Goal: Communication & Community: Share content

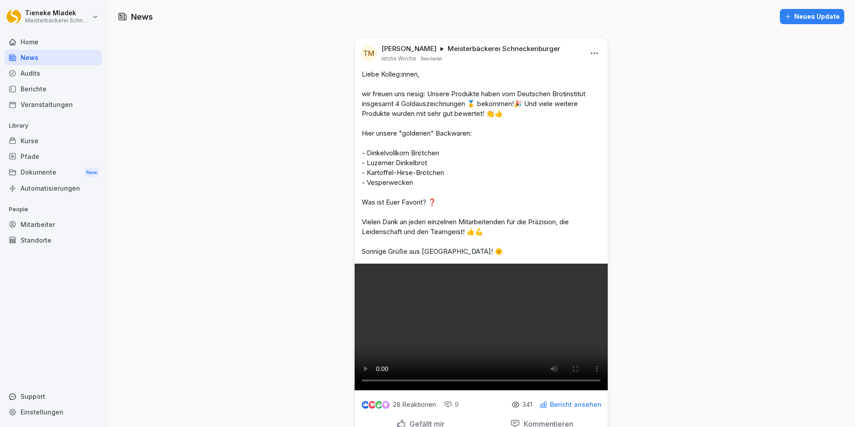
click at [27, 221] on div "Mitarbeiter" at bounding box center [53, 225] width 98 height 16
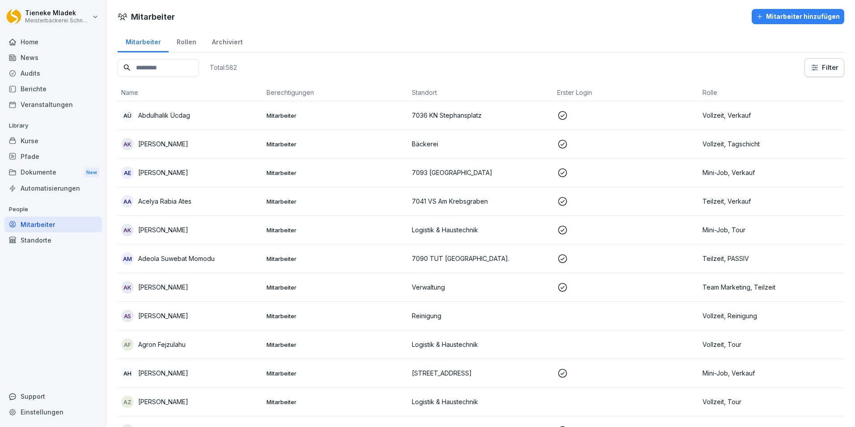
click at [160, 71] on input at bounding box center [158, 67] width 81 height 17
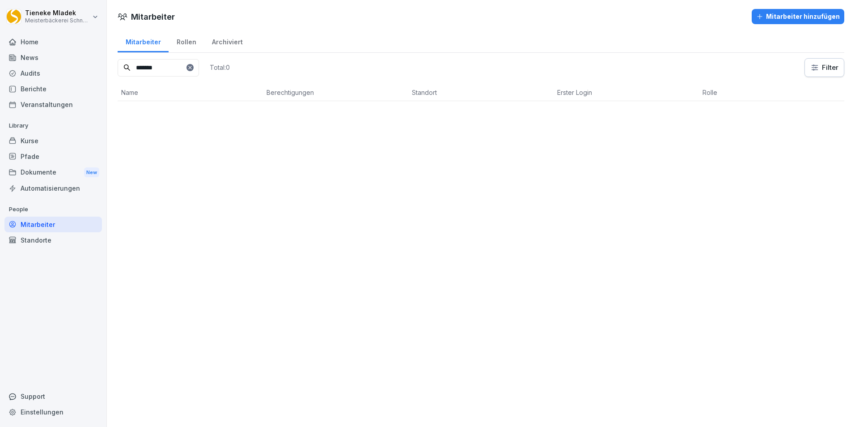
type input "*******"
click at [30, 239] on div "Standorte" at bounding box center [53, 240] width 98 height 16
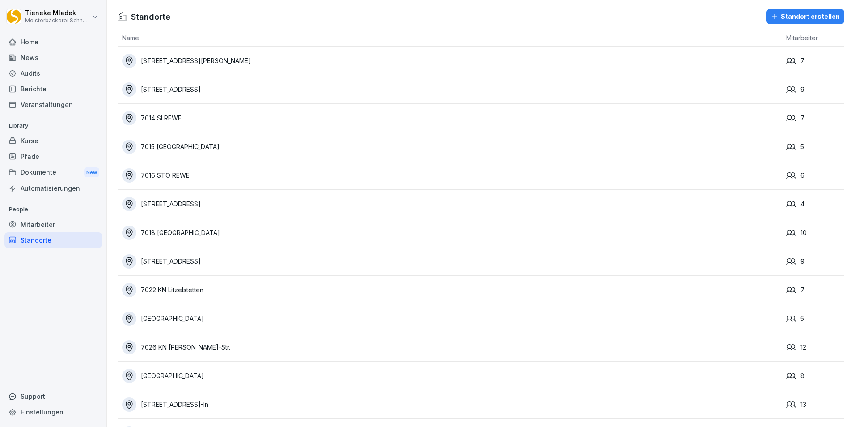
click at [44, 221] on div "Mitarbeiter" at bounding box center [53, 225] width 98 height 16
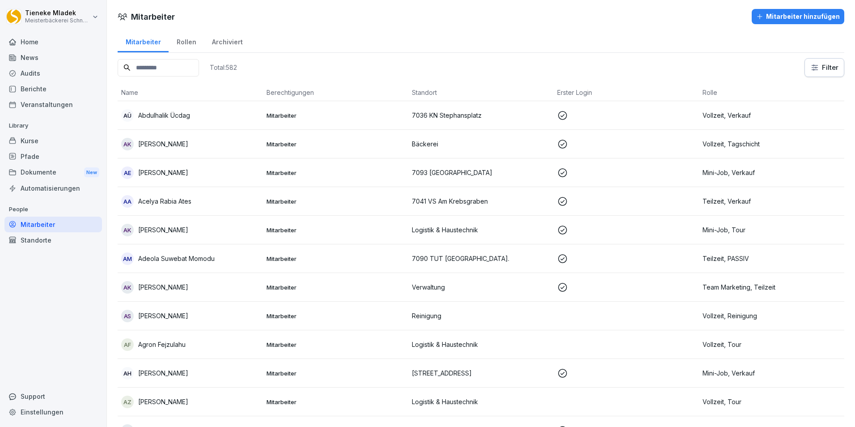
click at [183, 42] on div "Rollen" at bounding box center [186, 41] width 35 height 23
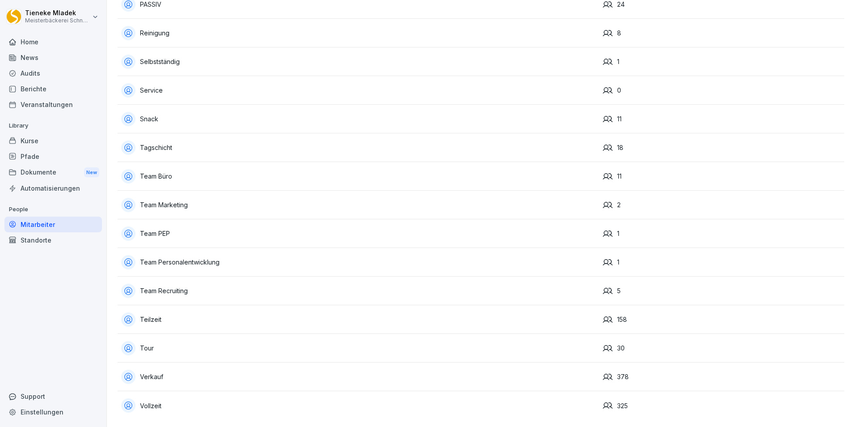
scroll to position [349, 0]
click at [47, 246] on div "Standorte" at bounding box center [53, 240] width 98 height 16
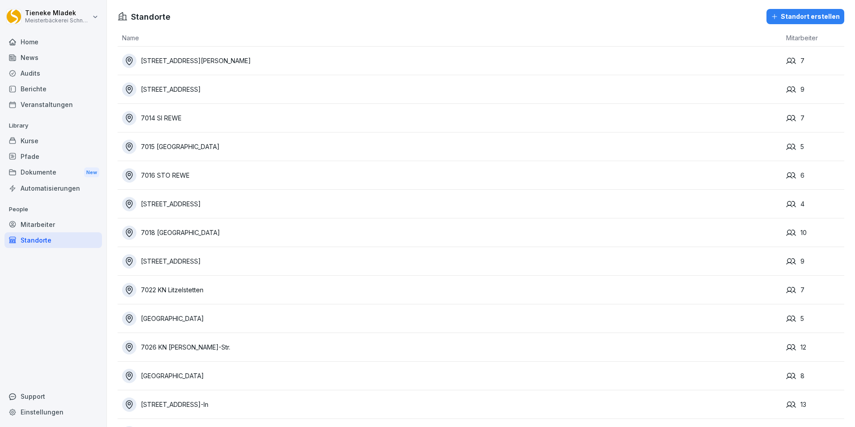
click at [52, 221] on div "Mitarbeiter" at bounding box center [53, 225] width 98 height 16
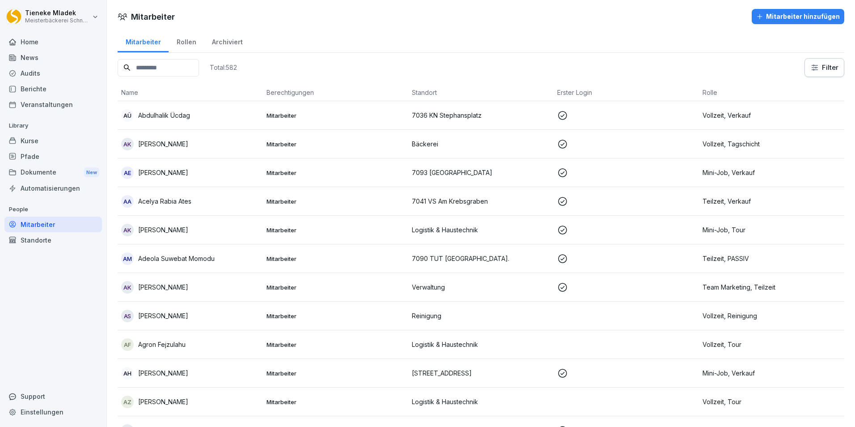
click at [148, 72] on input at bounding box center [158, 67] width 81 height 17
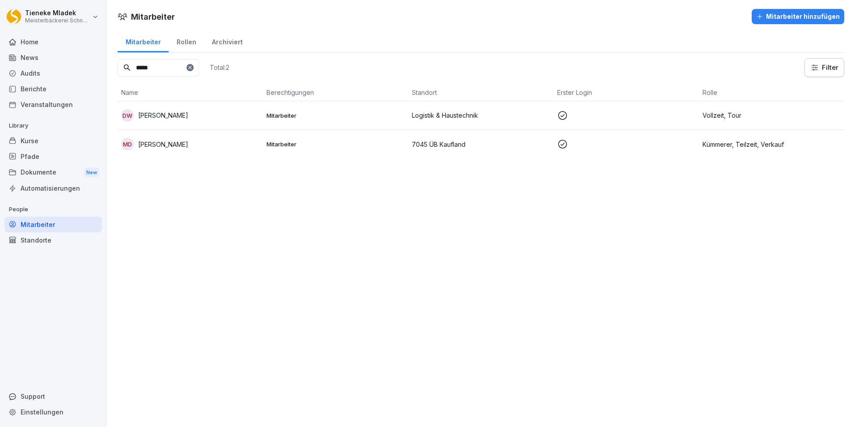
type input "*****"
click at [30, 238] on div "Standorte" at bounding box center [53, 240] width 98 height 16
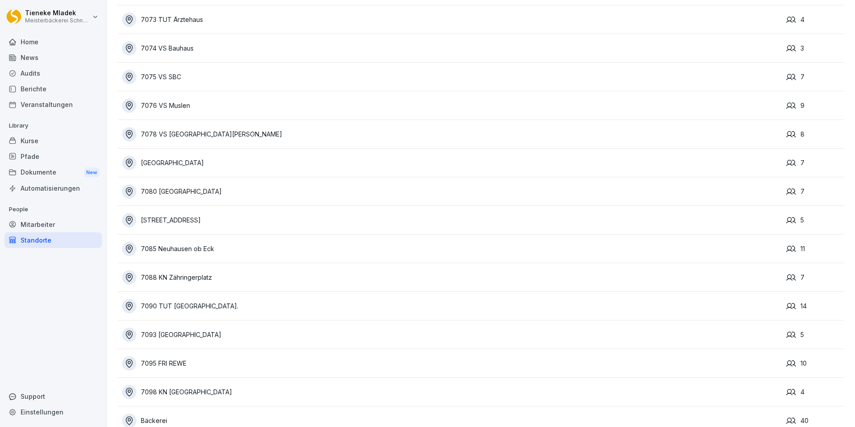
scroll to position [1695, 0]
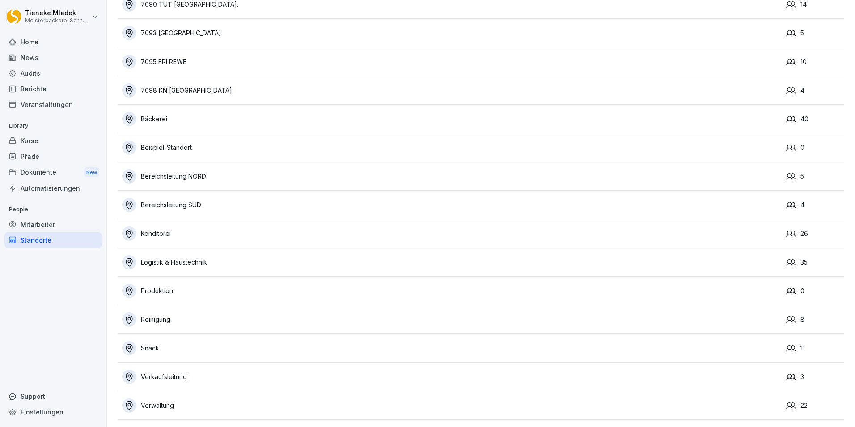
click at [202, 256] on div "Logistik & Haustechnik" at bounding box center [452, 262] width 660 height 14
click at [171, 260] on div "Logistik & Haustechnik" at bounding box center [452, 262] width 660 height 14
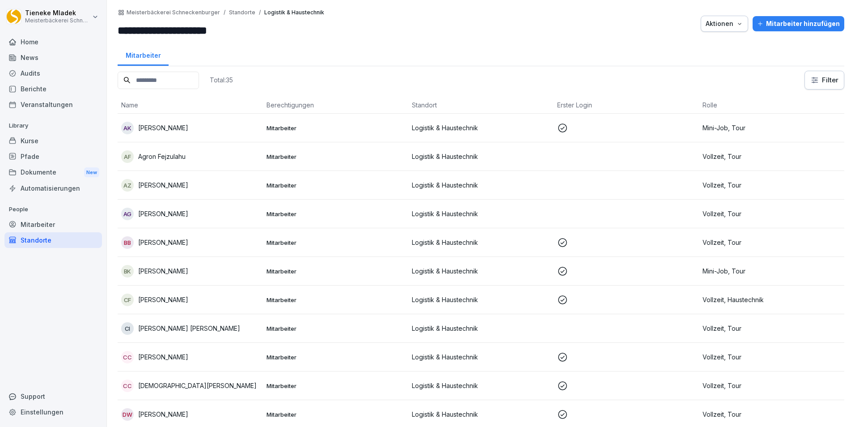
click at [59, 408] on div "Einstellungen" at bounding box center [53, 412] width 98 height 16
select select "**"
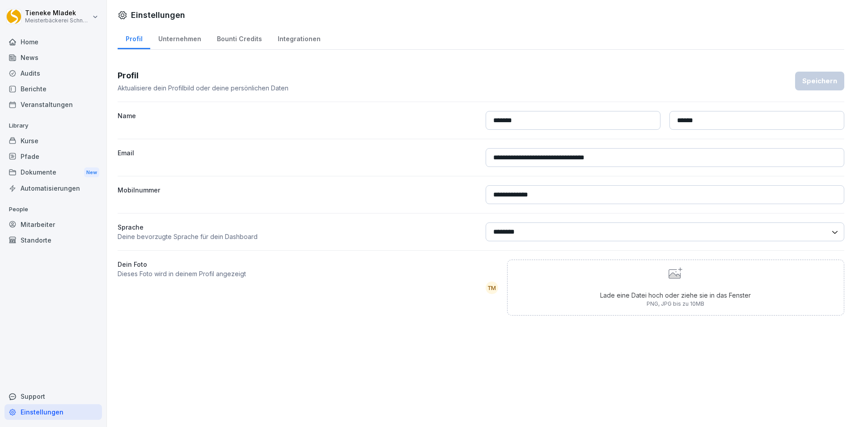
click at [297, 32] on div "Integrationen" at bounding box center [299, 37] width 59 height 23
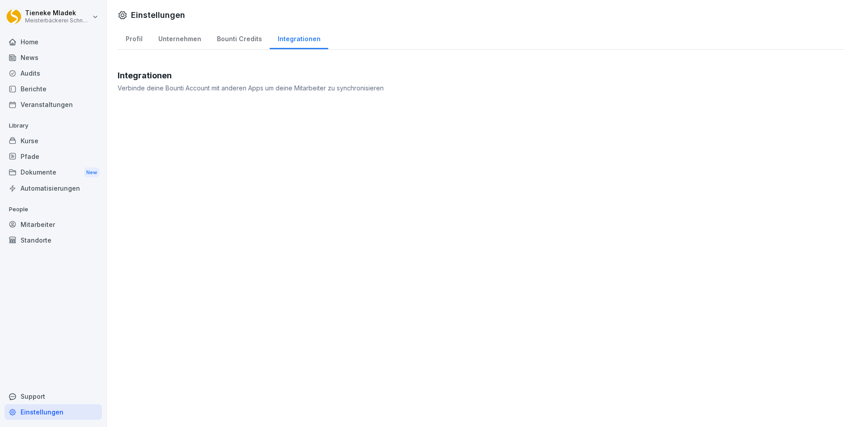
click at [229, 35] on div "Bounti Credits" at bounding box center [239, 37] width 61 height 23
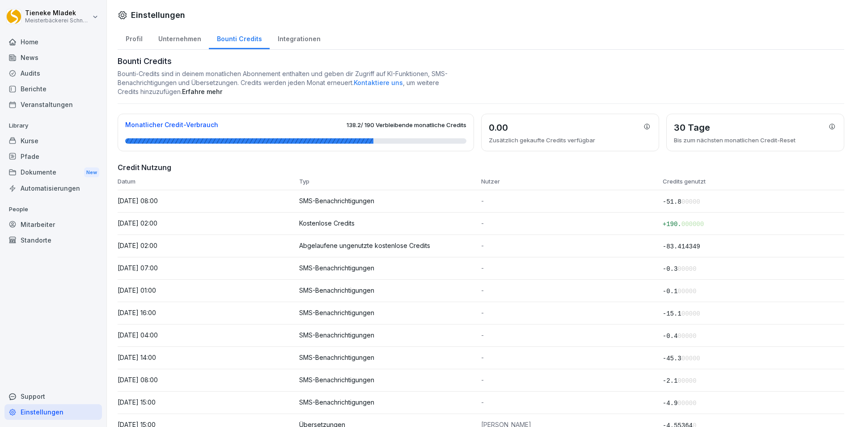
click at [183, 37] on div "Unternehmen" at bounding box center [179, 37] width 59 height 23
select select "**"
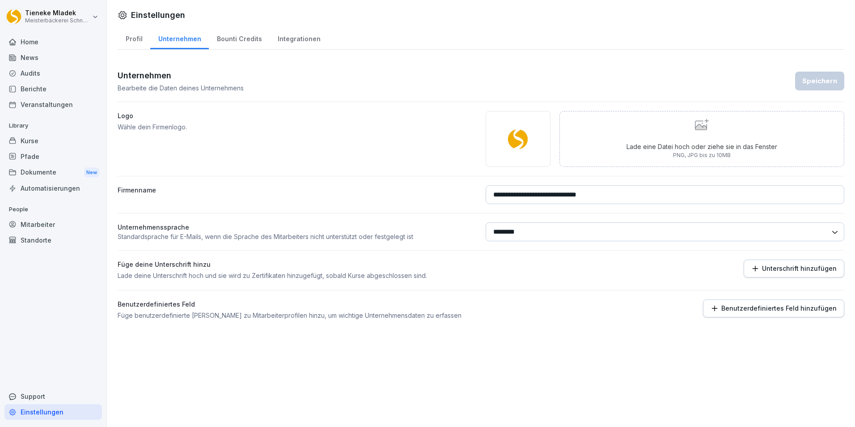
click at [43, 191] on div "Automatisierungen" at bounding box center [53, 188] width 98 height 16
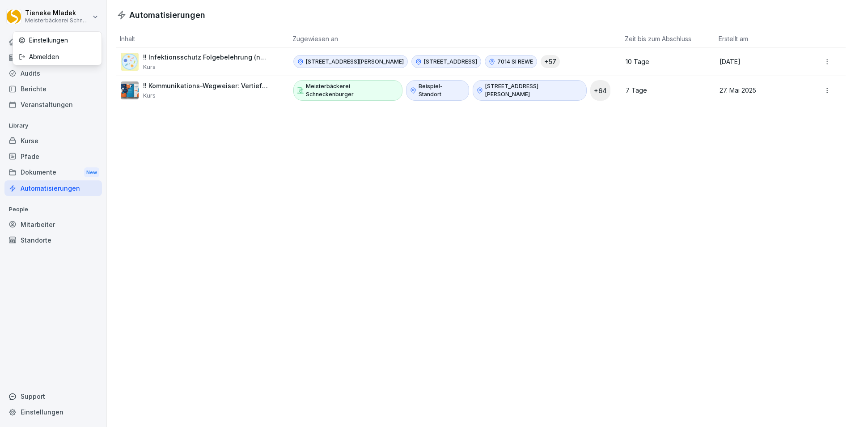
click at [98, 16] on html "[PERSON_NAME] Meisterbäckerei [PERSON_NAME] Home News Audits Berichte Veranstal…" at bounding box center [427, 213] width 855 height 427
click at [269, 241] on html "[PERSON_NAME] Meisterbäckerei [PERSON_NAME] Home News Audits Berichte Veranstal…" at bounding box center [427, 213] width 855 height 427
click at [34, 83] on div "Berichte" at bounding box center [53, 89] width 98 height 16
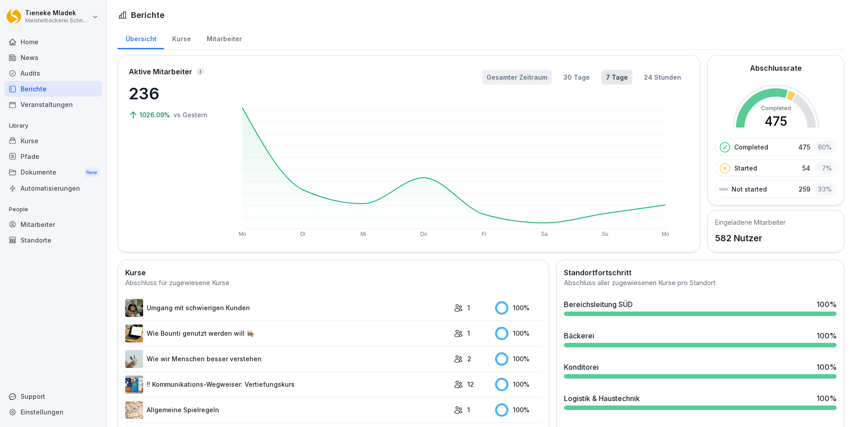
click at [530, 81] on button "Gesamter Zeitraum" at bounding box center [517, 77] width 70 height 15
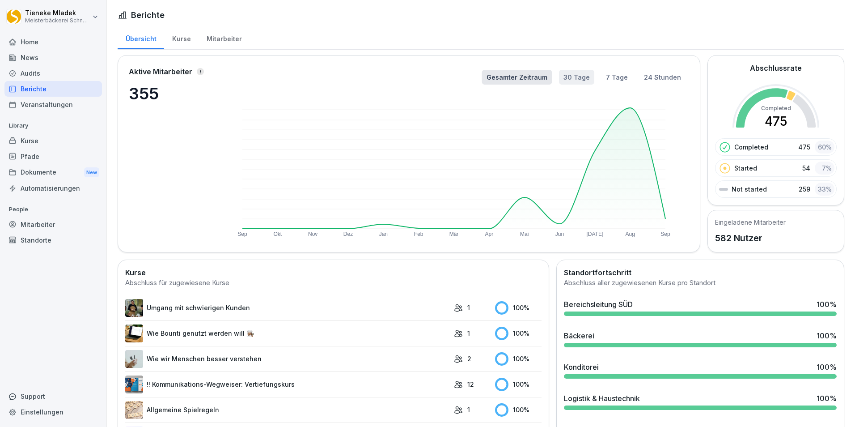
click at [573, 75] on button "30 Tage" at bounding box center [576, 77] width 35 height 15
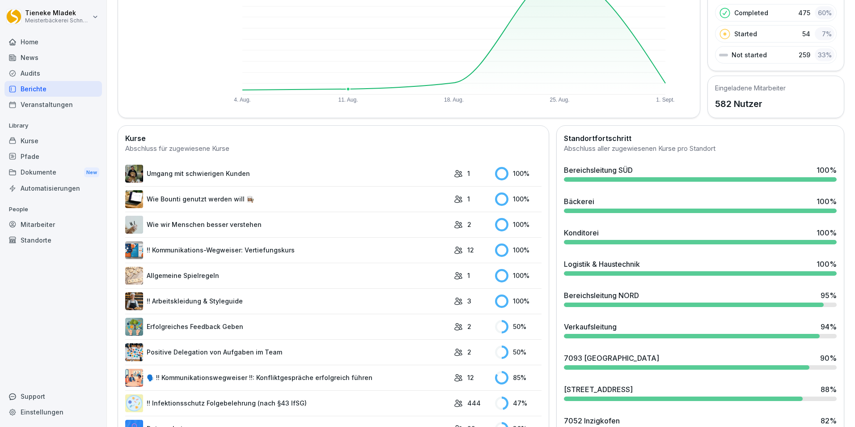
scroll to position [179, 0]
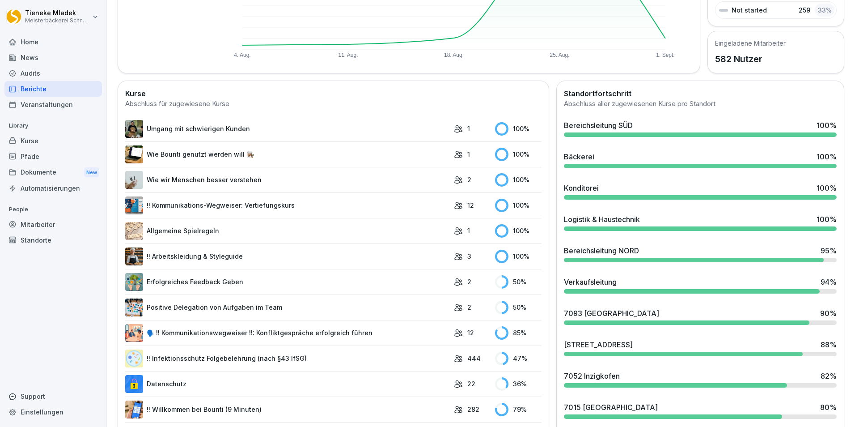
click at [268, 386] on link "Datenschutz" at bounding box center [287, 384] width 324 height 18
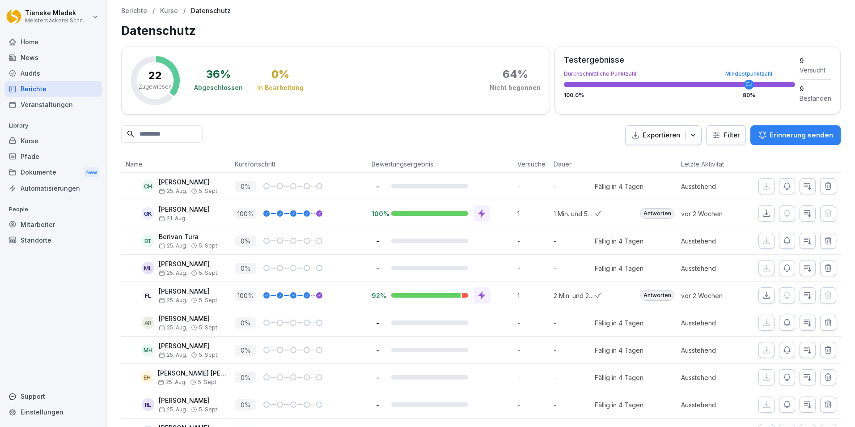
click at [43, 221] on div "Mitarbeiter" at bounding box center [53, 225] width 98 height 16
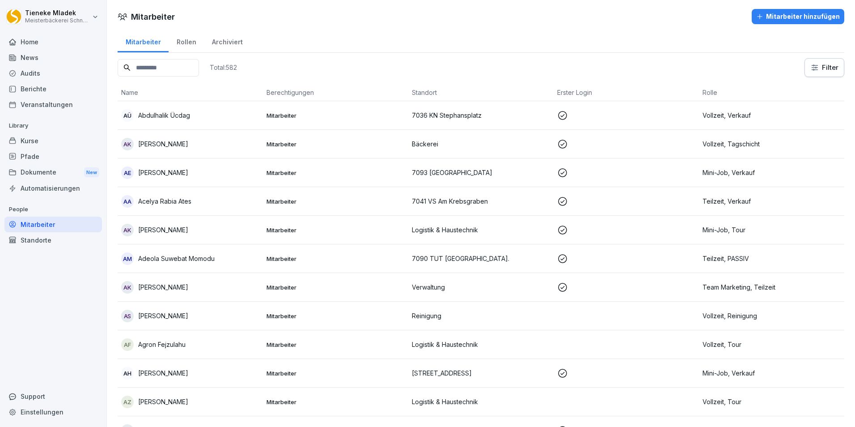
click at [170, 71] on input at bounding box center [158, 67] width 81 height 17
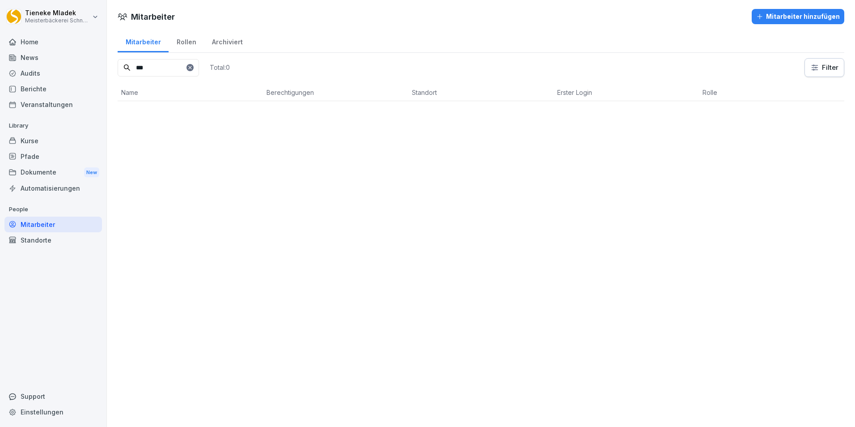
type input "***"
click at [73, 191] on div "Automatisierungen" at bounding box center [53, 188] width 98 height 16
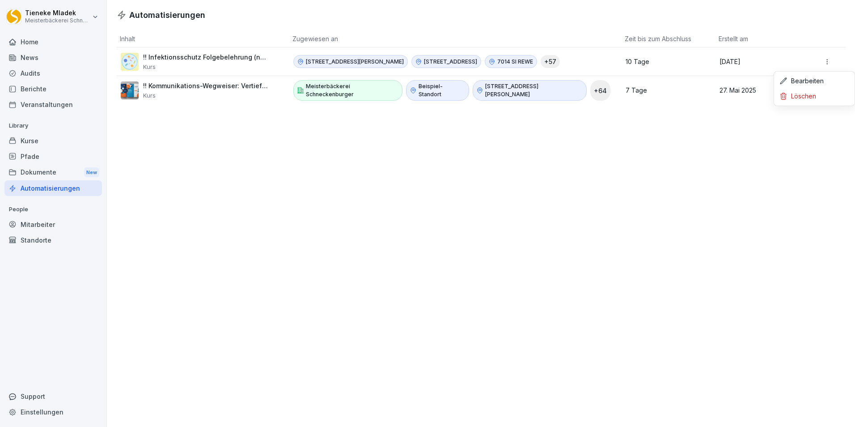
click at [823, 62] on html "[PERSON_NAME] Meisterbäckerei [PERSON_NAME] Home News Audits Berichte Veranstal…" at bounding box center [427, 213] width 855 height 427
click at [815, 80] on div "Bearbeiten" at bounding box center [814, 80] width 77 height 15
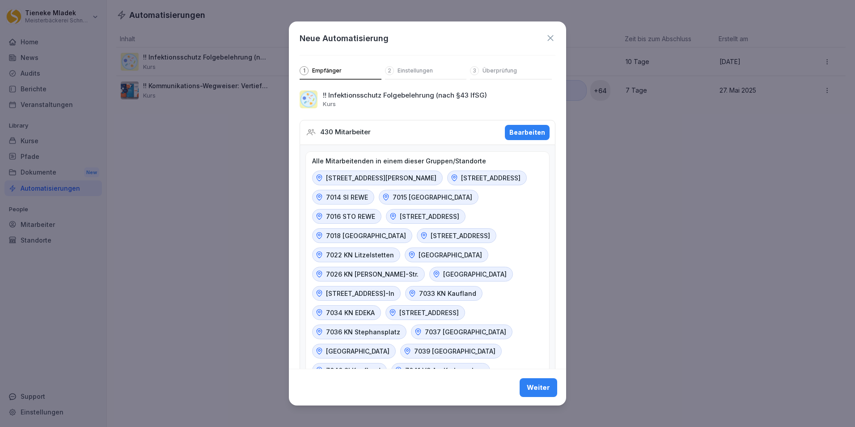
click at [546, 37] on icon at bounding box center [551, 38] width 10 height 10
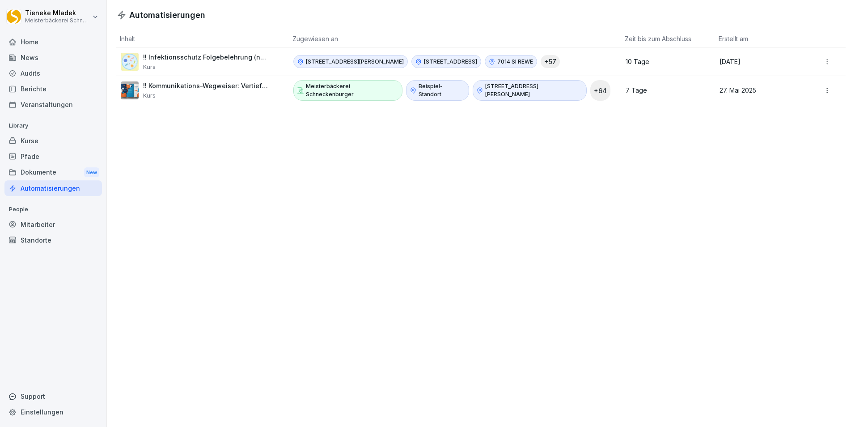
click at [49, 225] on div "Mitarbeiter" at bounding box center [53, 225] width 98 height 16
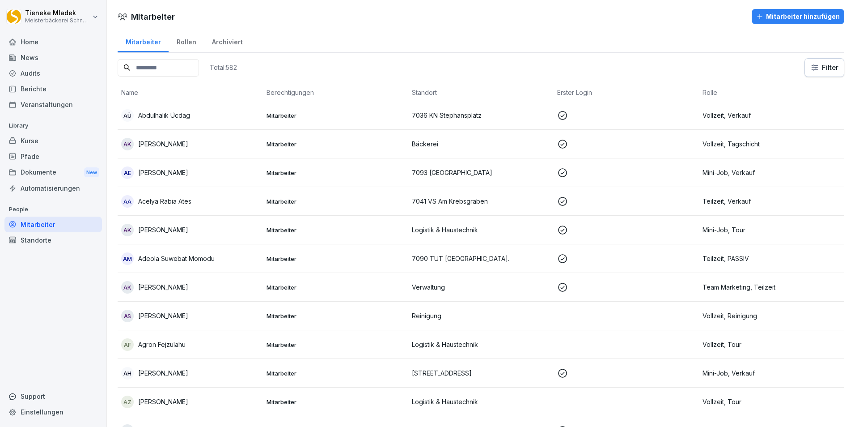
click at [164, 68] on input at bounding box center [158, 67] width 81 height 17
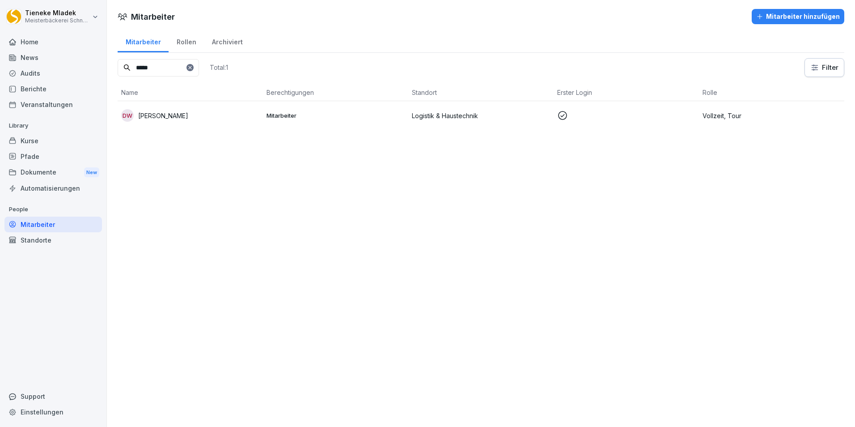
type input "*****"
click at [167, 115] on p "[PERSON_NAME]" at bounding box center [163, 115] width 50 height 9
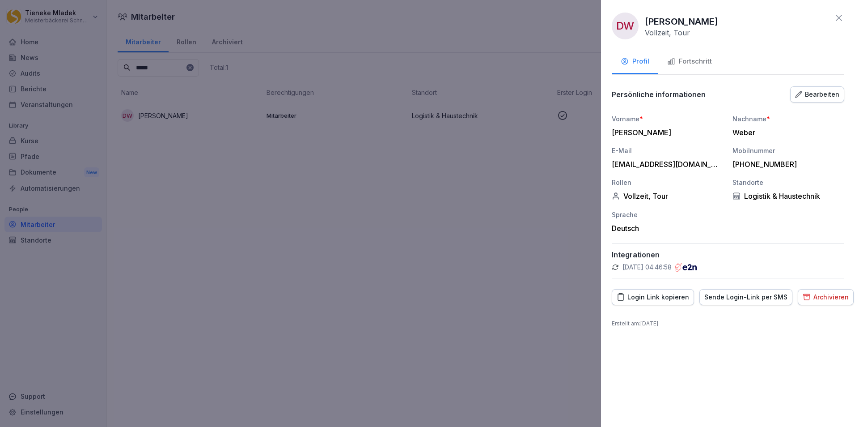
click at [698, 57] on div "Fortschritt" at bounding box center [689, 61] width 45 height 10
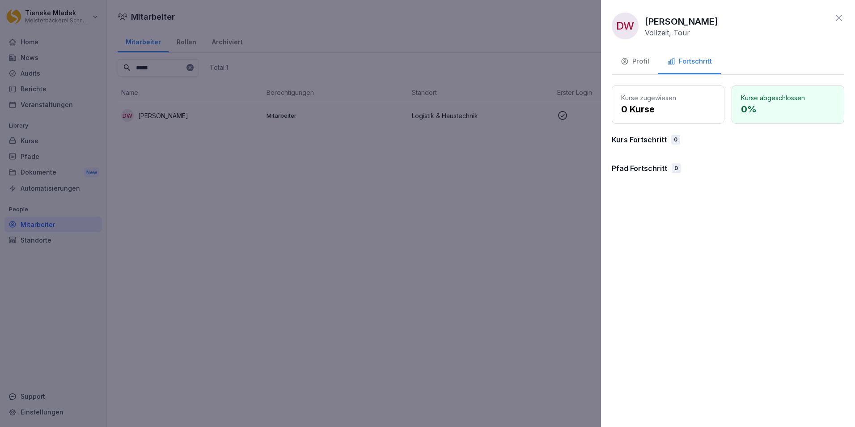
click at [839, 16] on icon at bounding box center [839, 18] width 11 height 11
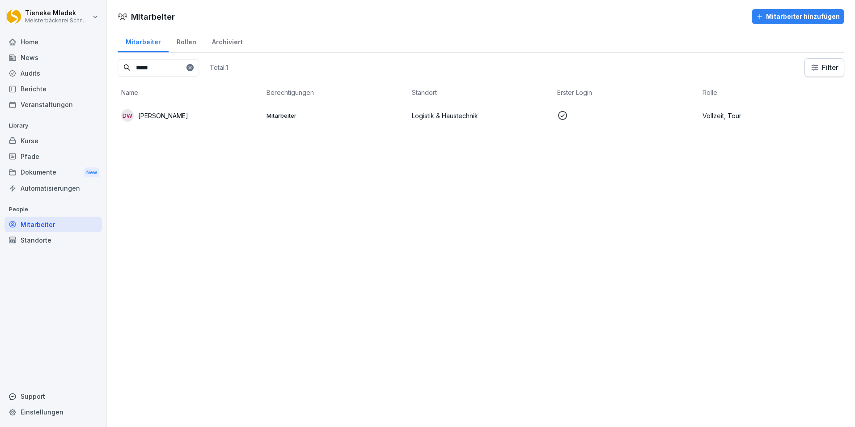
click at [440, 118] on p "Logistik & Haustechnik" at bounding box center [481, 115] width 138 height 9
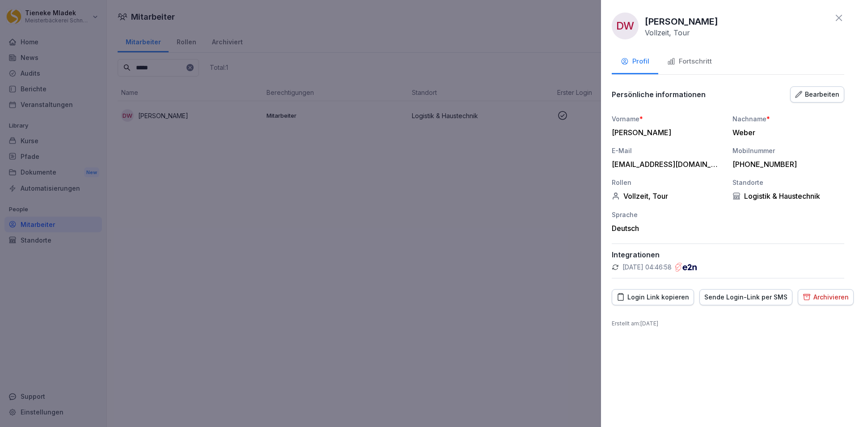
click at [692, 60] on div "Fortschritt" at bounding box center [689, 61] width 45 height 10
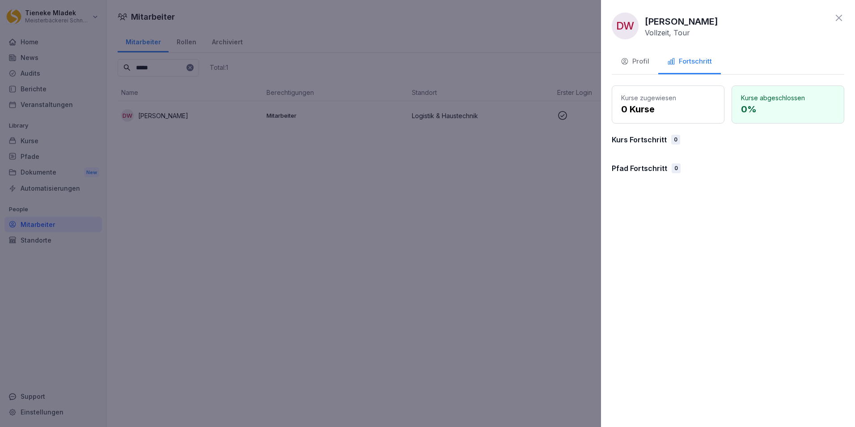
click at [842, 17] on icon at bounding box center [839, 18] width 11 height 11
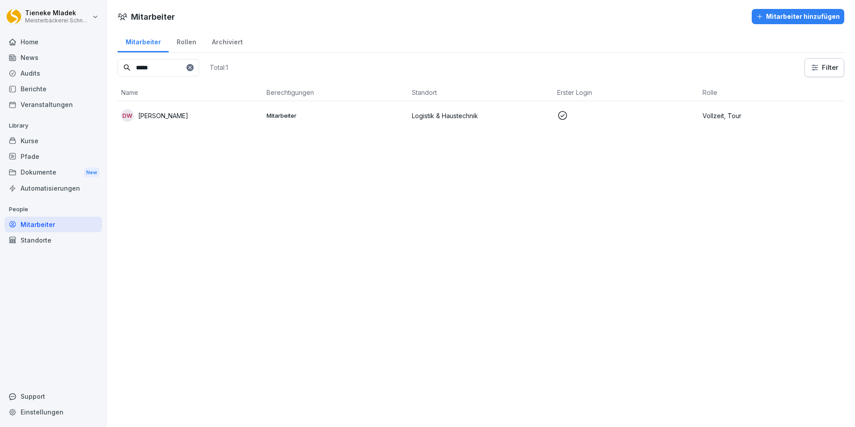
click at [41, 58] on div "News" at bounding box center [53, 58] width 98 height 16
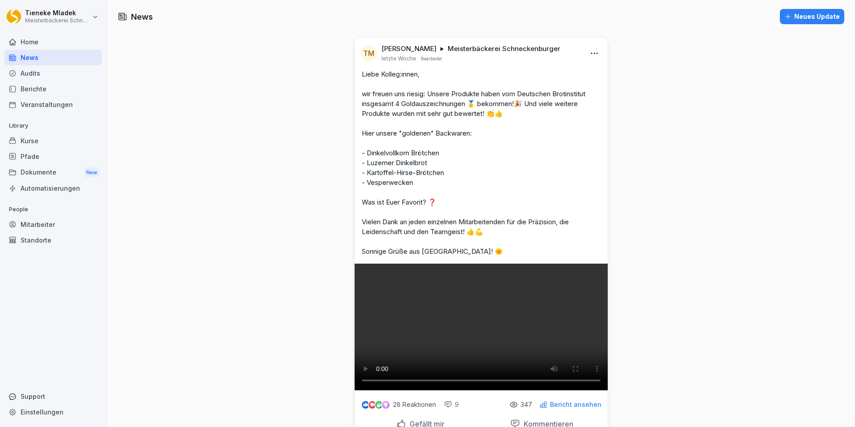
click at [590, 55] on html "[PERSON_NAME] Meisterbäckerei [PERSON_NAME] Home News Audits Berichte Veranstal…" at bounding box center [427, 213] width 855 height 427
click at [705, 81] on html "[PERSON_NAME] Meisterbäckerei [PERSON_NAME] Home News Audits Berichte Veranstal…" at bounding box center [427, 213] width 855 height 427
click at [67, 91] on div "Berichte" at bounding box center [53, 89] width 98 height 16
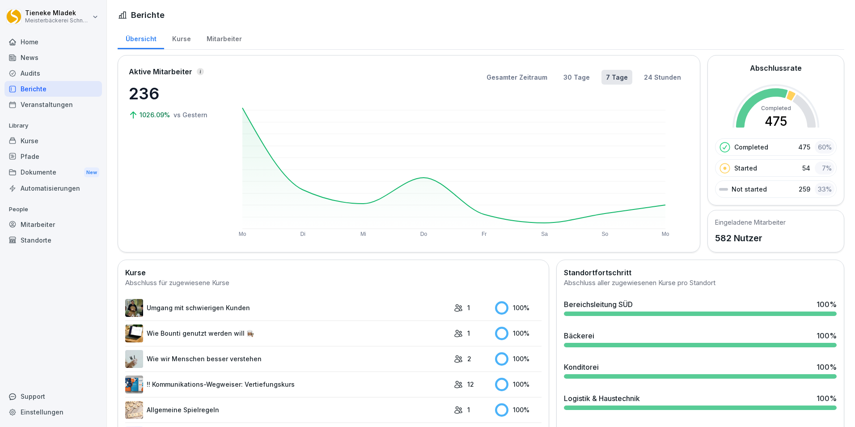
click at [36, 55] on div "News" at bounding box center [53, 58] width 98 height 16
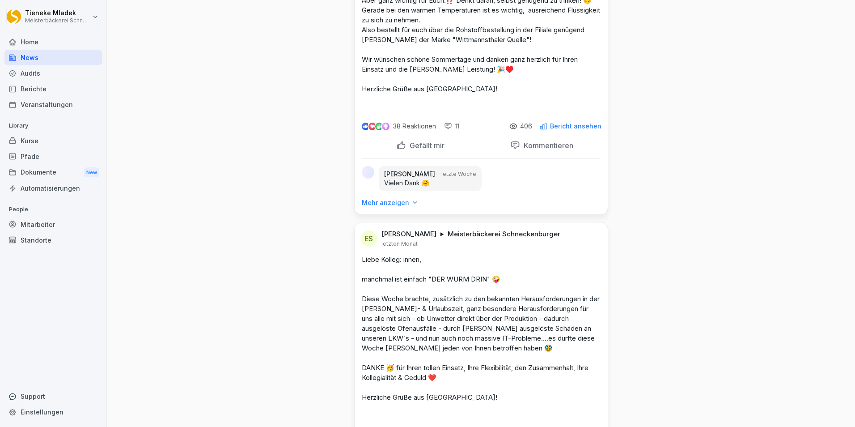
scroll to position [626, 0]
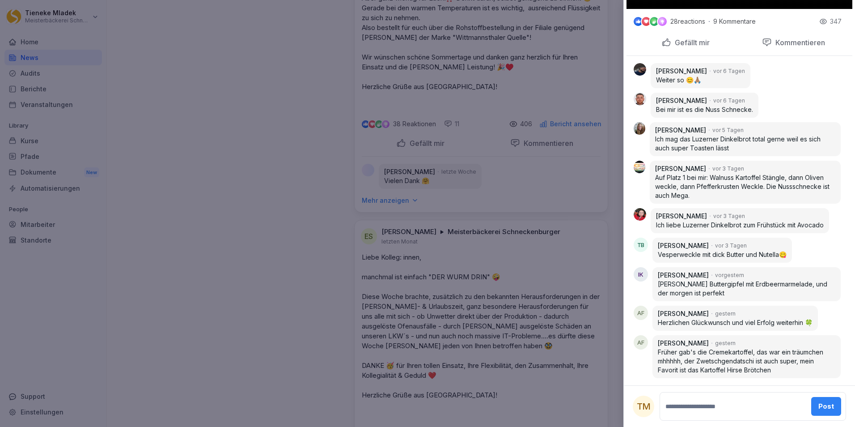
scroll to position [648, 0]
click at [249, 179] on div at bounding box center [427, 213] width 855 height 427
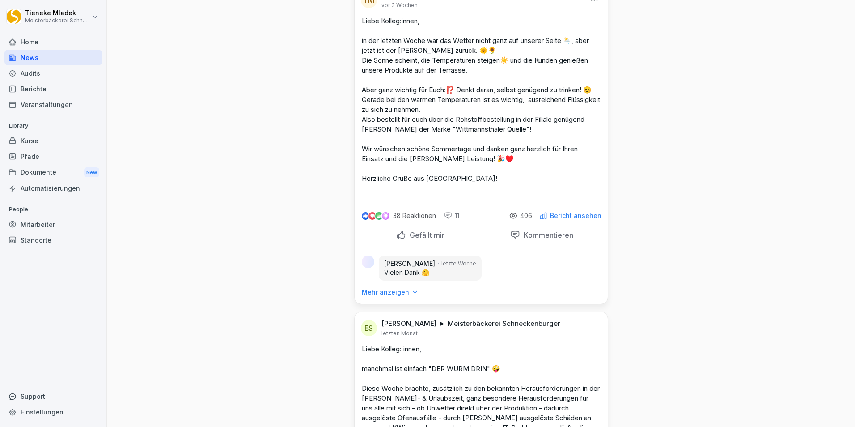
scroll to position [537, 0]
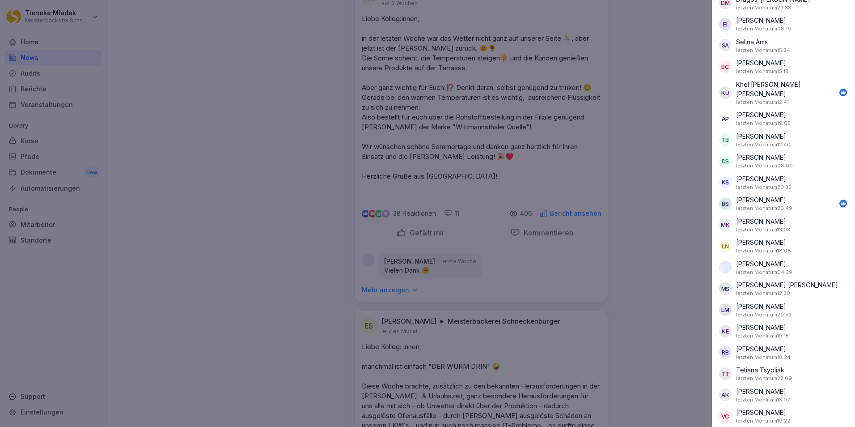
scroll to position [7078, 0]
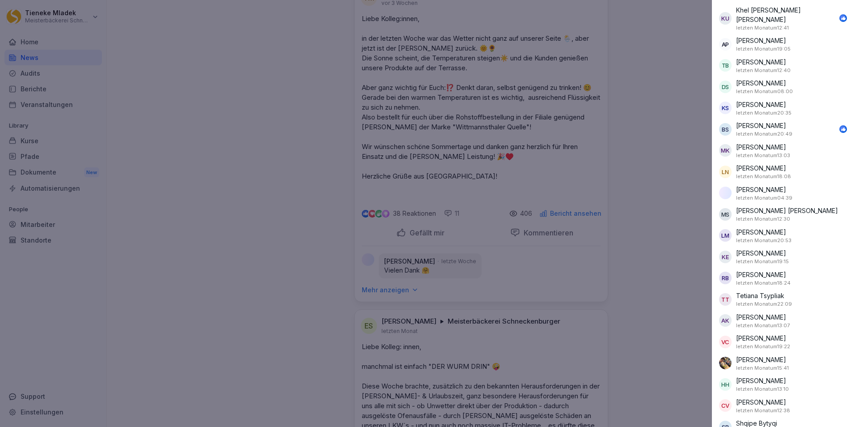
click at [656, 194] on div at bounding box center [427, 213] width 855 height 427
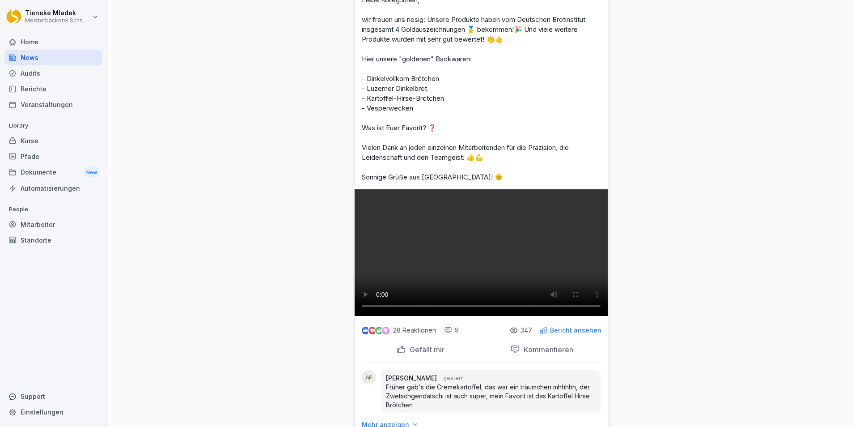
scroll to position [0, 0]
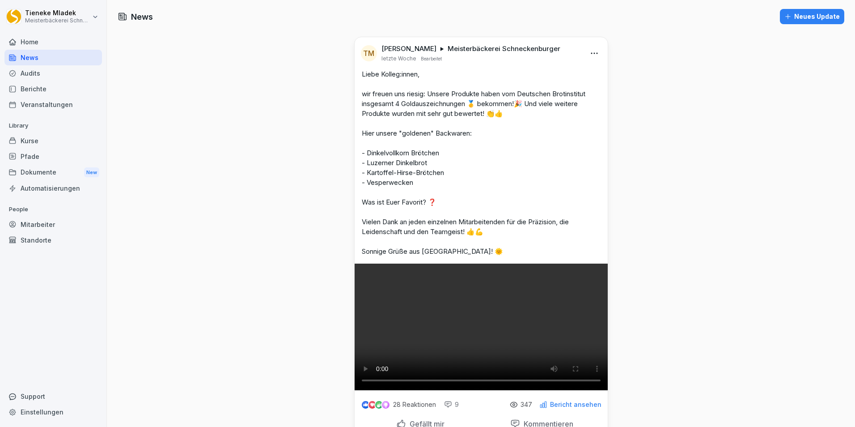
click at [27, 224] on div "Mitarbeiter" at bounding box center [53, 225] width 98 height 16
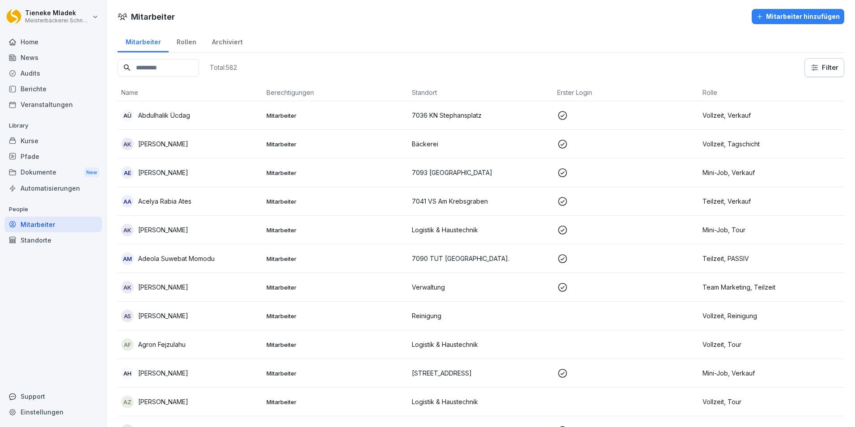
click at [164, 70] on input at bounding box center [158, 67] width 81 height 17
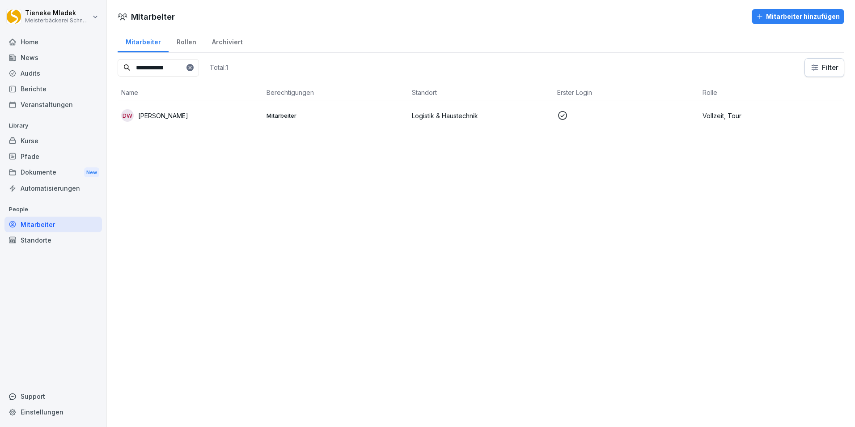
type input "**********"
click at [283, 113] on p "Mitarbeiter" at bounding box center [336, 115] width 138 height 8
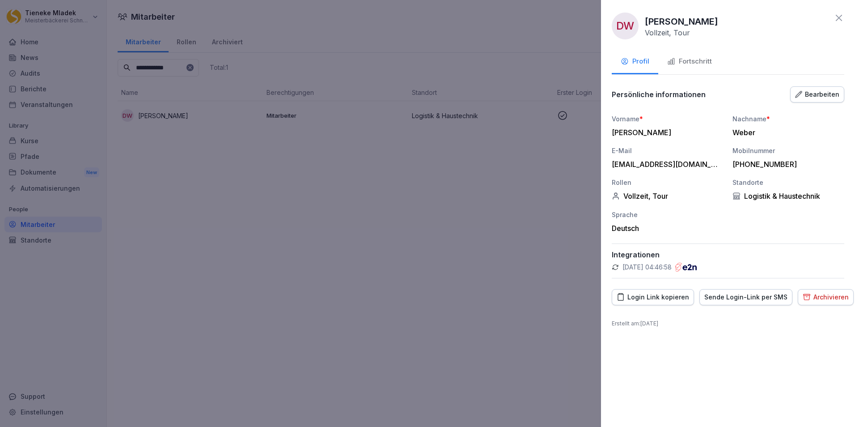
click at [382, 279] on div at bounding box center [427, 213] width 855 height 427
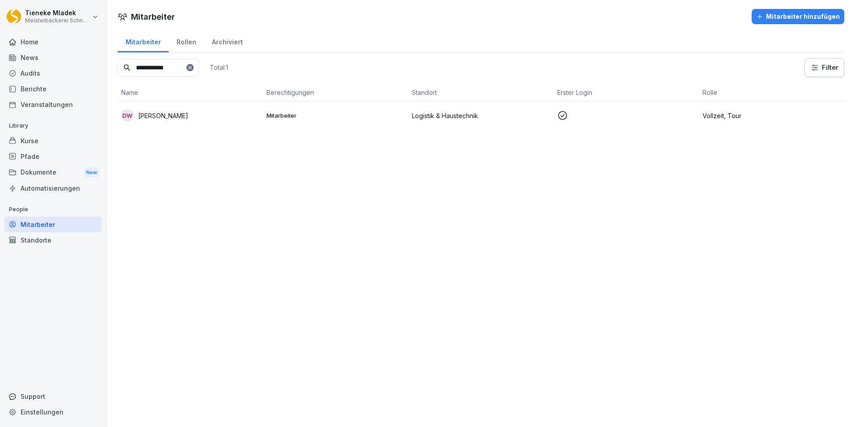
click at [194, 68] on div at bounding box center [190, 67] width 7 height 7
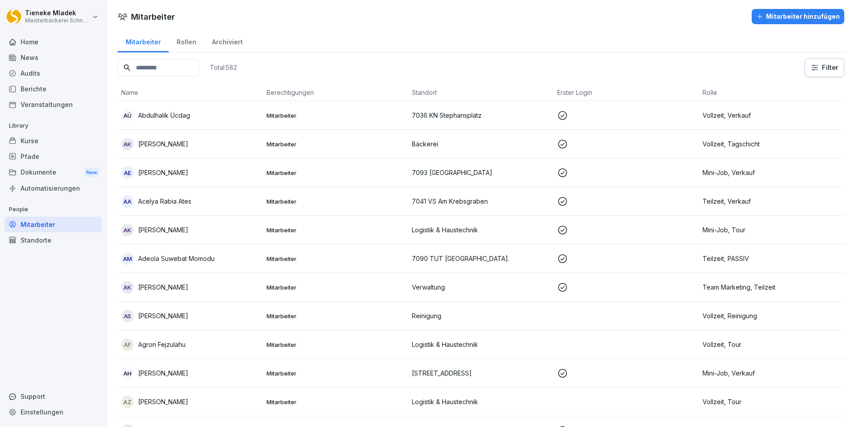
click at [166, 68] on input at bounding box center [158, 67] width 81 height 17
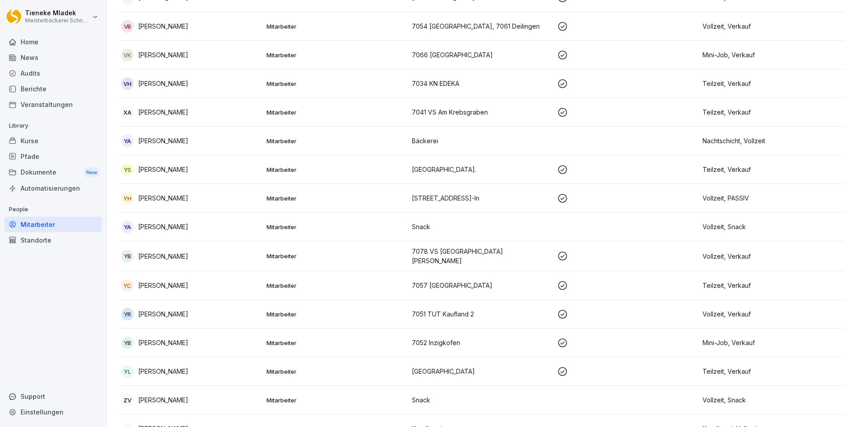
scroll to position [16359, 0]
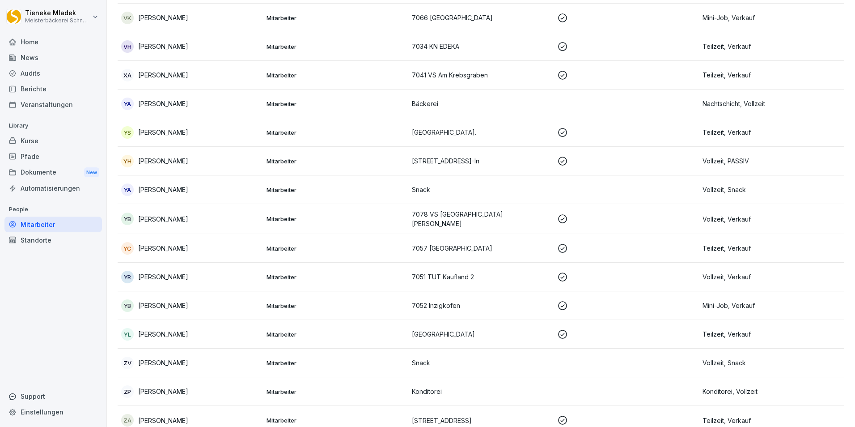
click at [36, 240] on div "Standorte" at bounding box center [53, 240] width 98 height 16
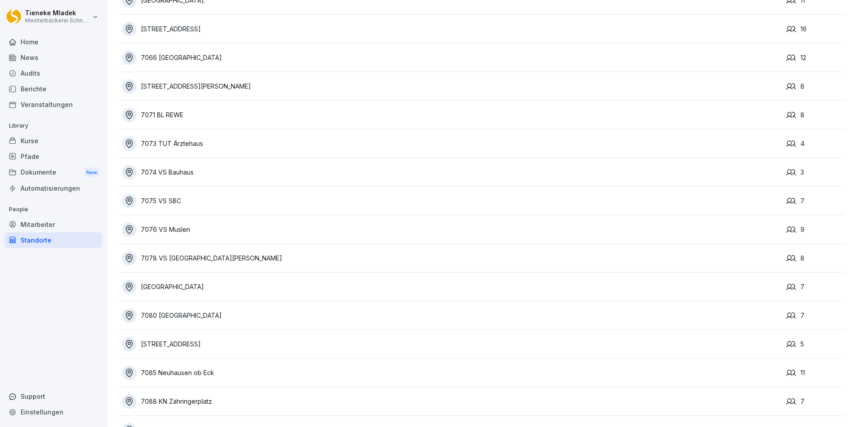
scroll to position [1695, 0]
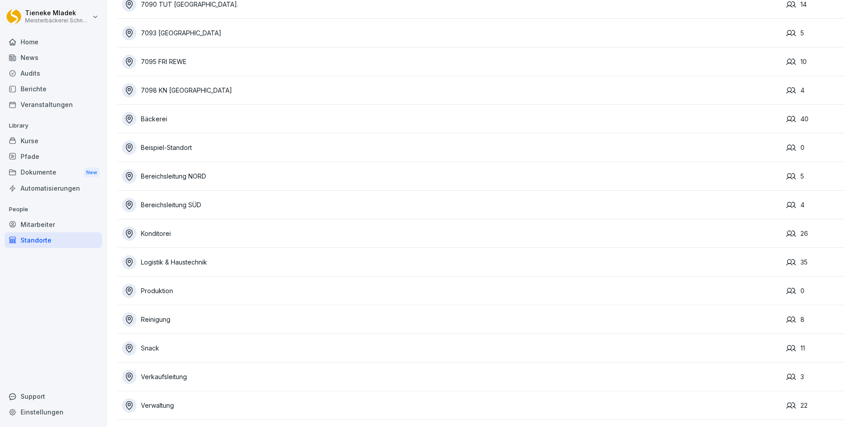
click at [164, 226] on div "Konditorei" at bounding box center [452, 233] width 660 height 14
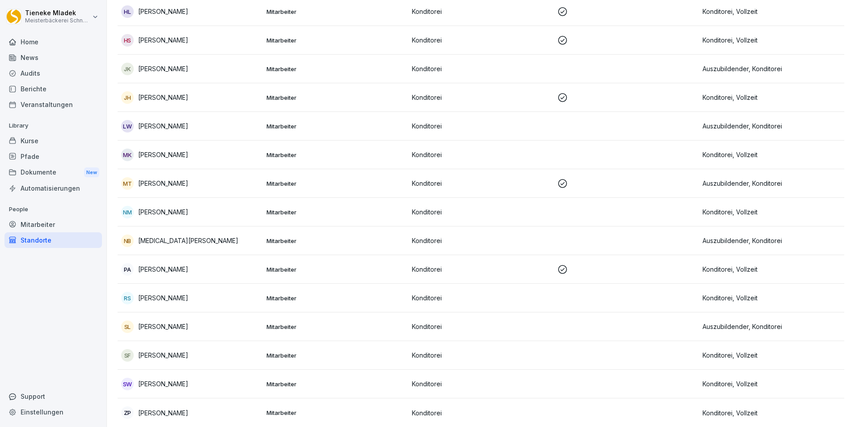
scroll to position [16, 0]
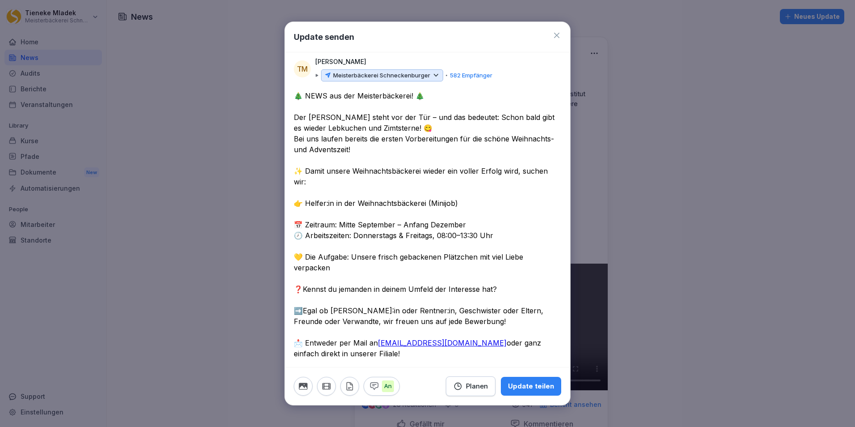
scroll to position [57, 0]
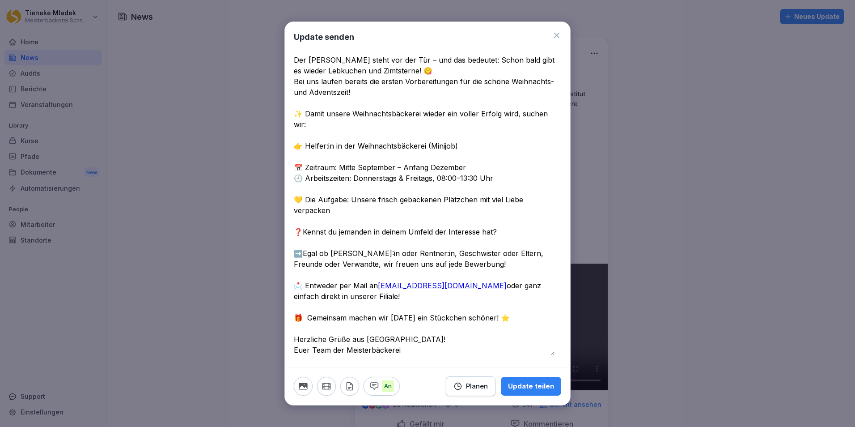
click at [497, 285] on textarea "**********" at bounding box center [424, 194] width 261 height 322
click at [310, 305] on textarea "**********" at bounding box center [424, 194] width 261 height 322
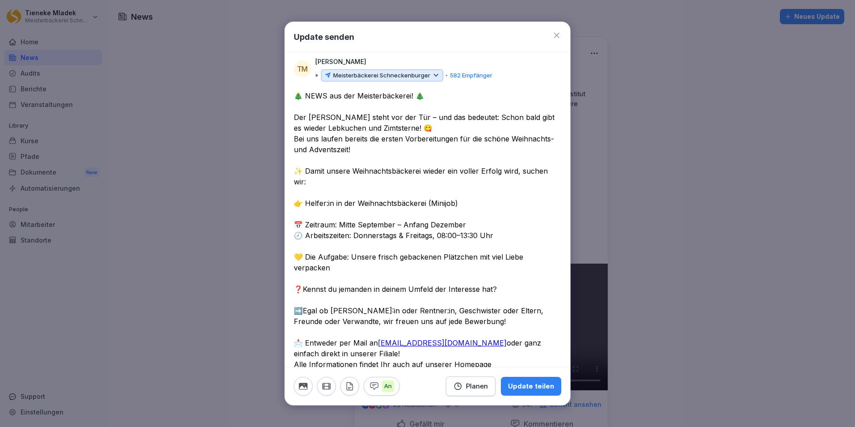
scroll to position [79, 0]
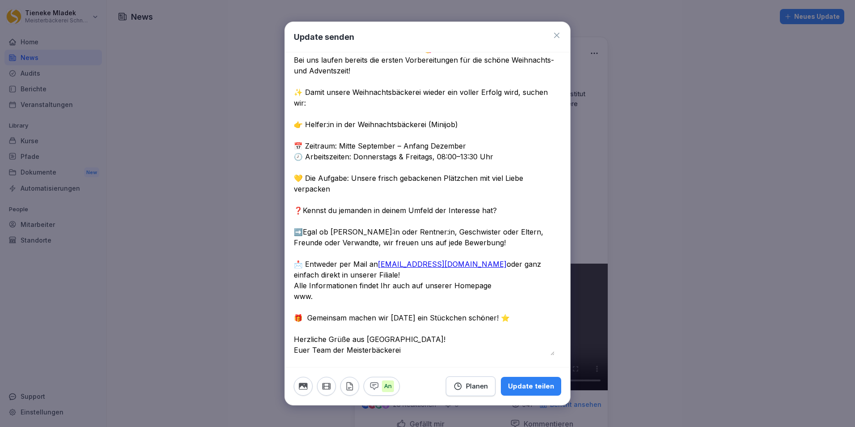
click at [321, 297] on textarea "**********" at bounding box center [424, 184] width 261 height 344
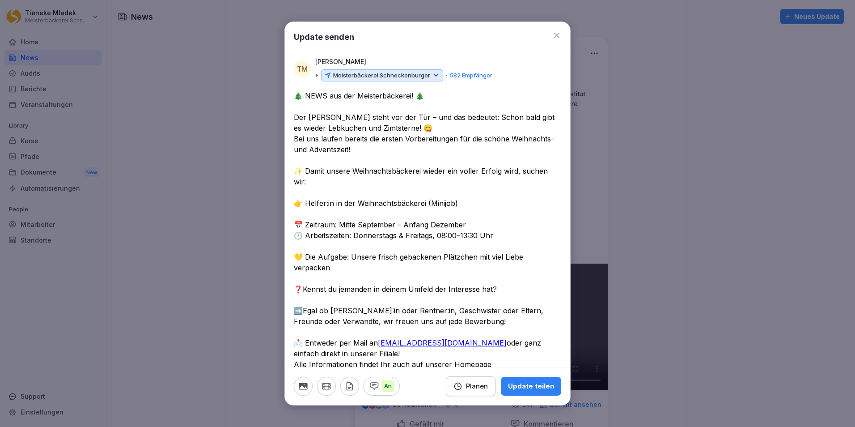
click at [347, 126] on textarea "**********" at bounding box center [424, 262] width 261 height 344
type textarea "**********"
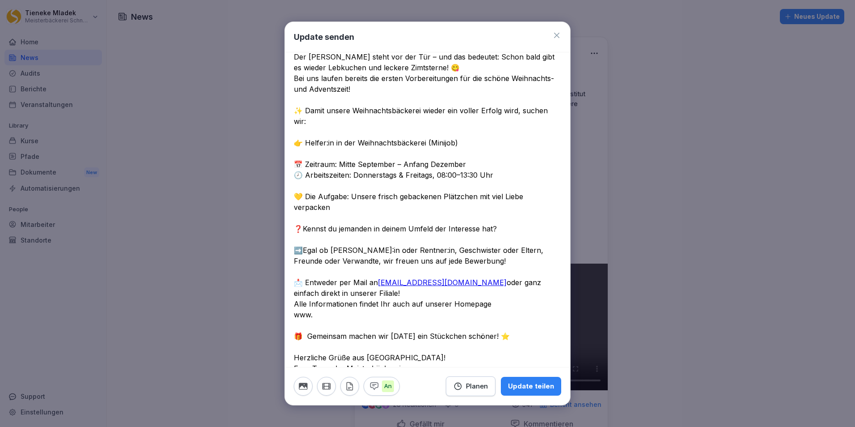
scroll to position [79, 0]
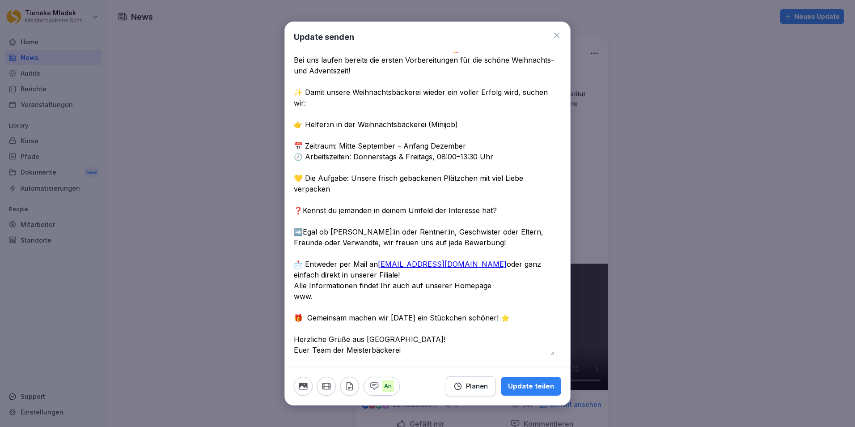
drag, startPoint x: 324, startPoint y: 298, endPoint x: 287, endPoint y: 300, distance: 36.7
click at [287, 300] on div "**********" at bounding box center [427, 189] width 285 height 355
paste textarea "**********"
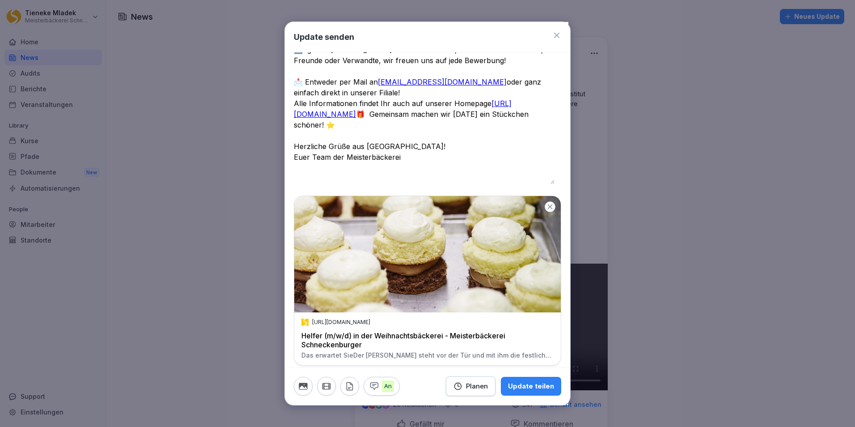
scroll to position [265, 0]
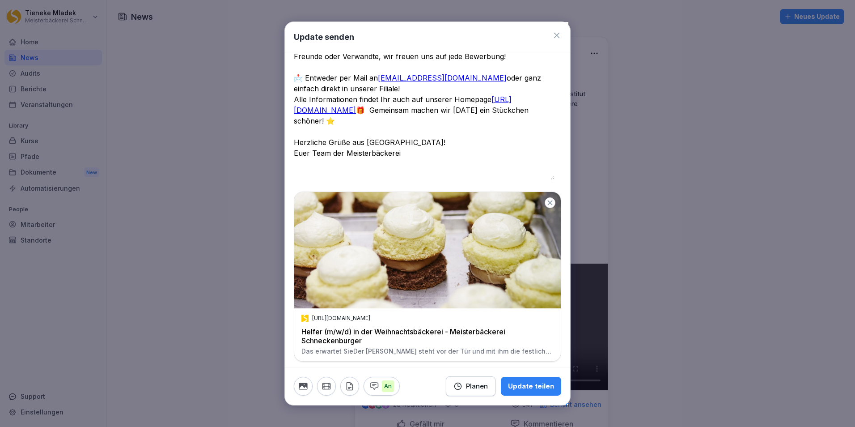
click at [546, 201] on icon "button" at bounding box center [550, 203] width 8 height 8
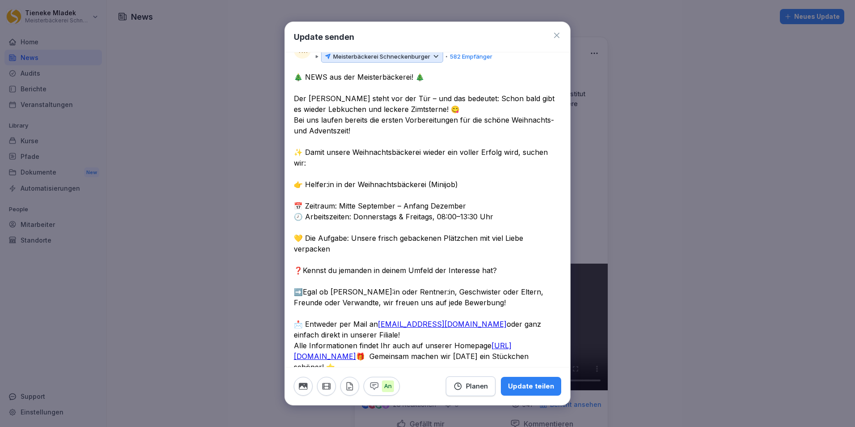
scroll to position [0, 0]
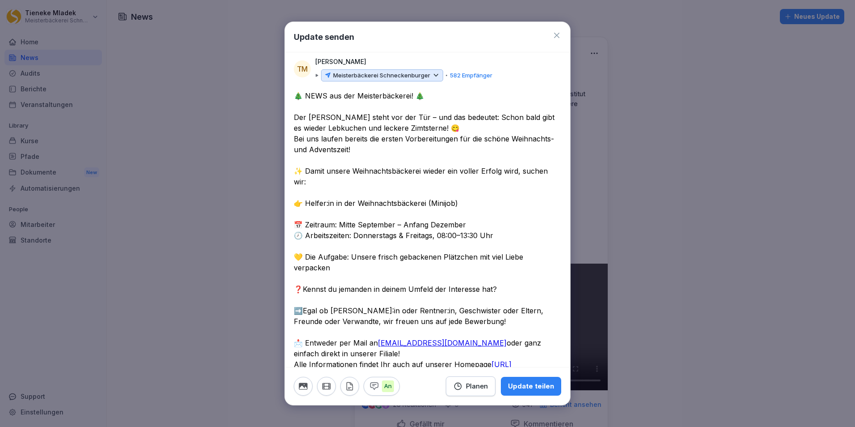
click at [434, 75] on icon at bounding box center [436, 75] width 8 height 8
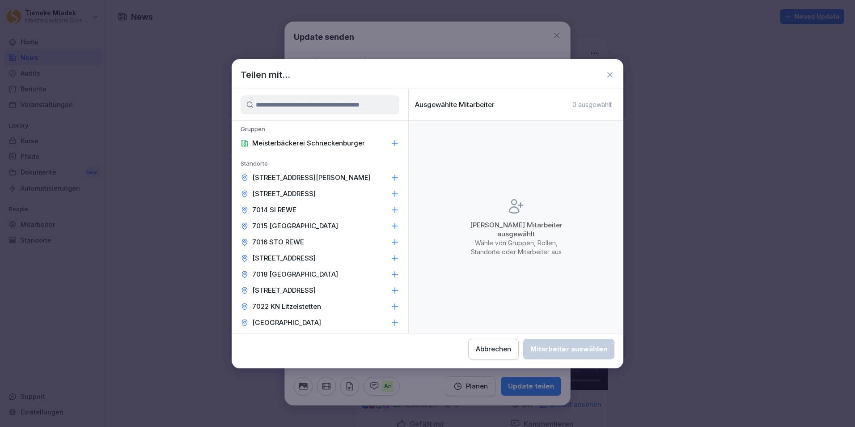
click at [391, 174] on icon at bounding box center [395, 177] width 9 height 9
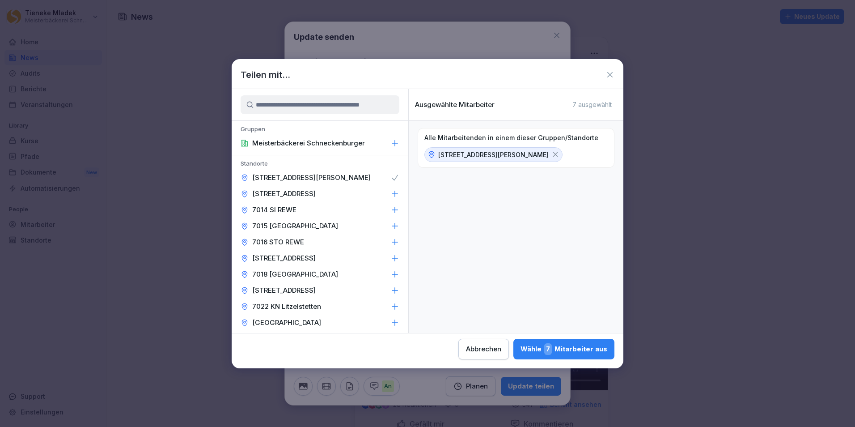
click at [391, 194] on icon at bounding box center [395, 193] width 9 height 9
click at [392, 209] on icon at bounding box center [395, 210] width 6 height 6
click at [391, 224] on icon at bounding box center [395, 225] width 9 height 9
click at [392, 242] on icon at bounding box center [395, 242] width 6 height 6
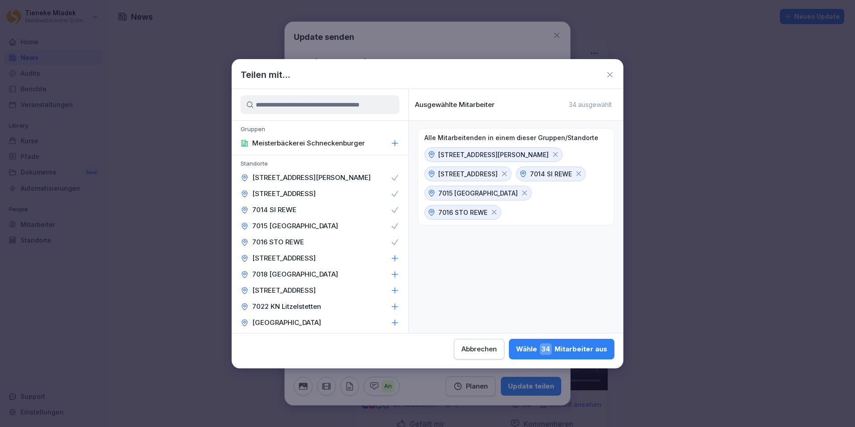
click at [392, 259] on icon at bounding box center [395, 258] width 9 height 9
click at [391, 270] on icon at bounding box center [395, 274] width 9 height 9
click at [391, 289] on icon at bounding box center [395, 290] width 9 height 9
click at [391, 307] on icon at bounding box center [395, 306] width 9 height 9
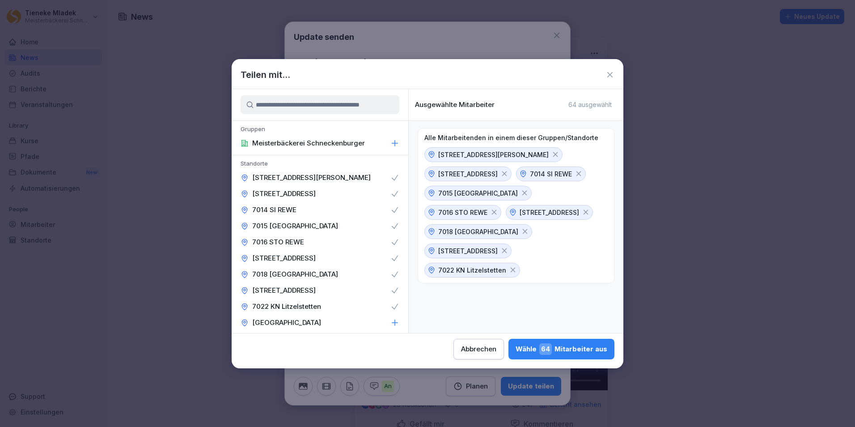
click at [391, 319] on icon at bounding box center [395, 322] width 9 height 9
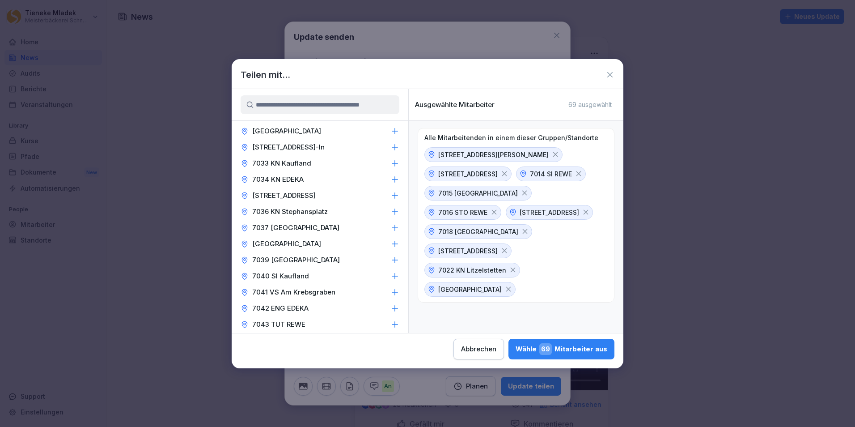
scroll to position [179, 0]
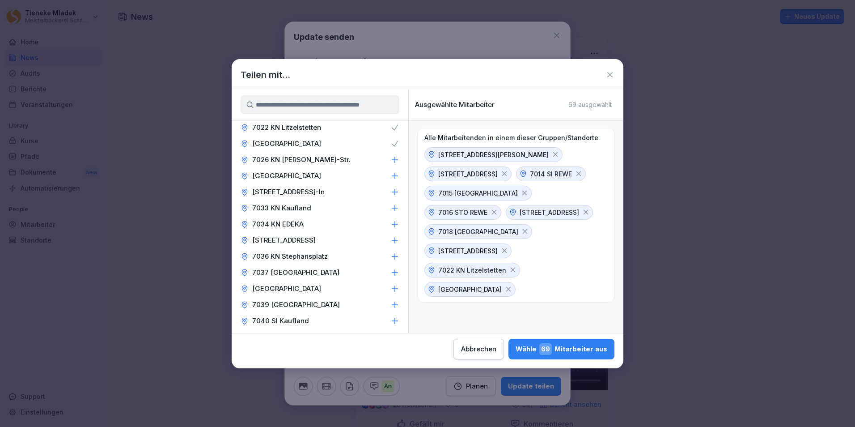
click at [391, 158] on icon at bounding box center [395, 159] width 9 height 9
click at [391, 177] on icon at bounding box center [395, 175] width 9 height 9
click at [392, 191] on icon at bounding box center [395, 192] width 6 height 6
click at [391, 207] on icon at bounding box center [395, 208] width 9 height 9
click at [392, 221] on icon at bounding box center [395, 224] width 9 height 9
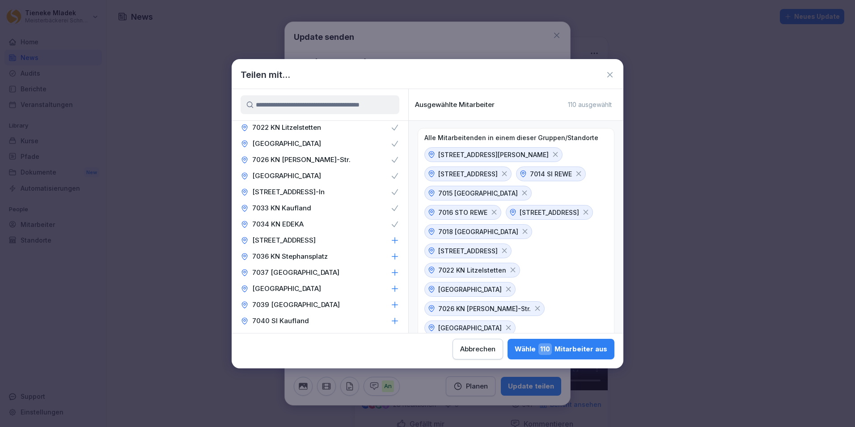
click at [391, 242] on icon at bounding box center [395, 240] width 9 height 9
click at [392, 256] on icon at bounding box center [395, 256] width 6 height 6
click at [391, 274] on icon at bounding box center [395, 272] width 9 height 9
click at [391, 290] on icon at bounding box center [395, 288] width 9 height 9
click at [392, 305] on icon at bounding box center [395, 305] width 6 height 6
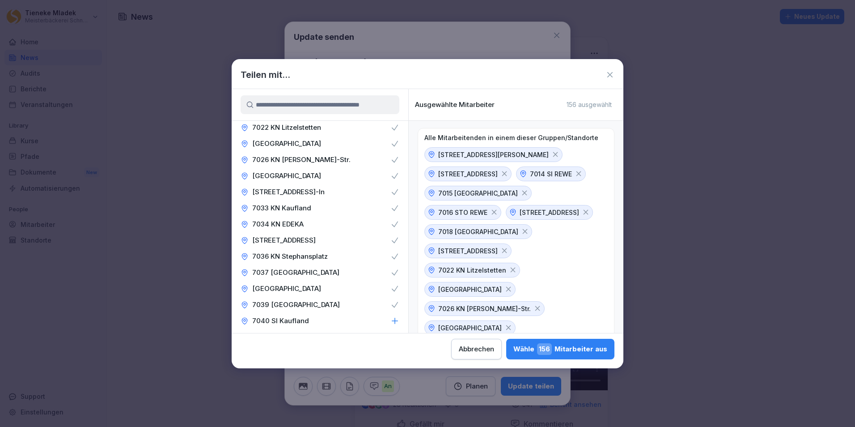
click at [392, 320] on icon at bounding box center [395, 321] width 6 height 6
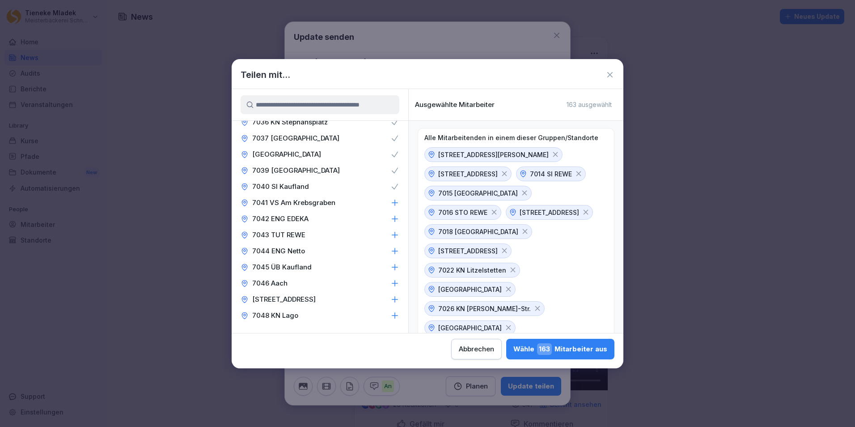
scroll to position [358, 0]
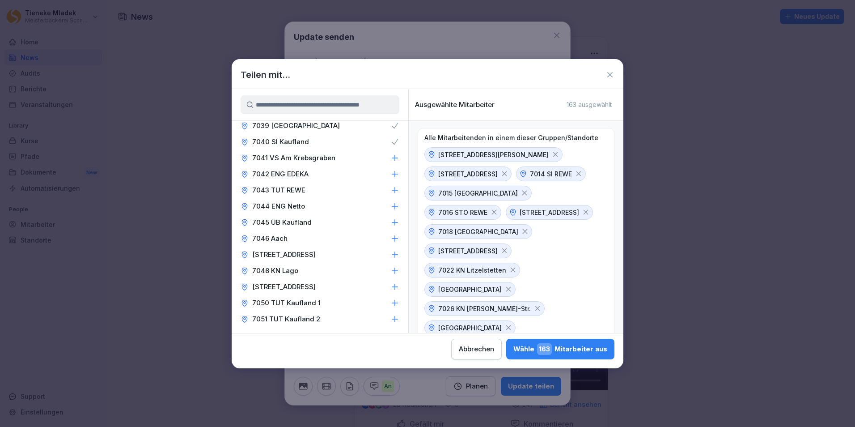
click at [391, 157] on icon at bounding box center [395, 157] width 9 height 9
click at [391, 172] on icon at bounding box center [395, 174] width 9 height 9
click at [391, 191] on icon at bounding box center [395, 190] width 9 height 9
click at [391, 206] on icon at bounding box center [395, 206] width 9 height 9
click at [392, 222] on icon at bounding box center [395, 222] width 6 height 6
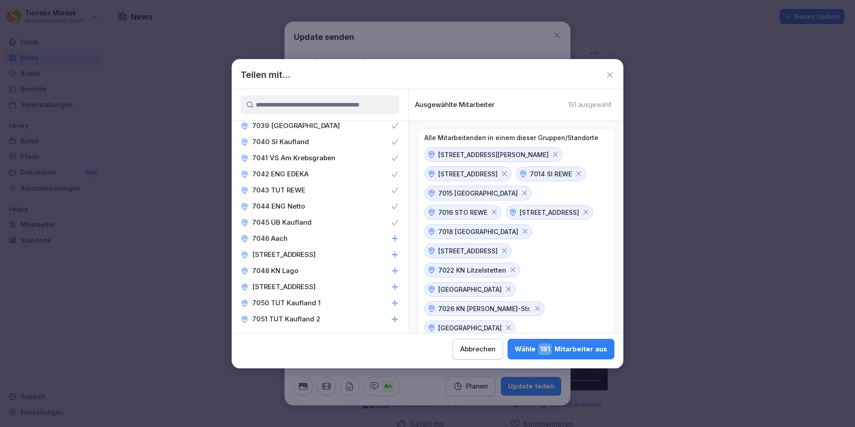
click at [391, 236] on icon at bounding box center [395, 238] width 9 height 9
click at [391, 254] on icon at bounding box center [395, 254] width 9 height 9
click at [391, 273] on icon at bounding box center [395, 270] width 9 height 9
click at [391, 289] on icon at bounding box center [395, 286] width 9 height 9
click at [391, 298] on icon at bounding box center [395, 302] width 9 height 9
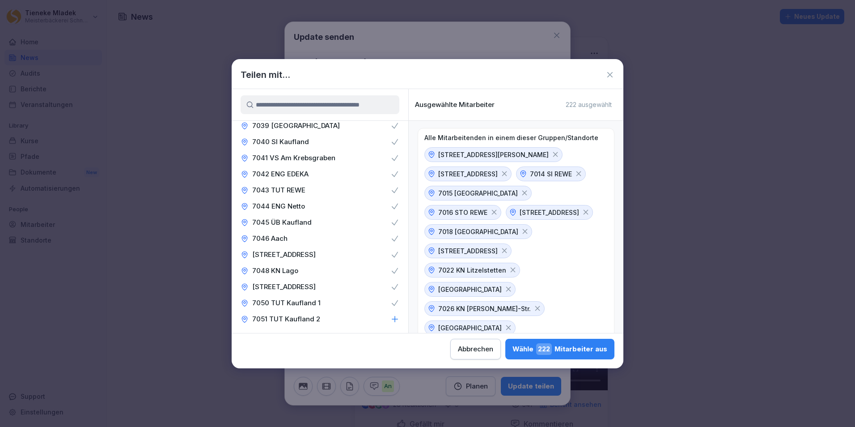
click at [392, 319] on icon at bounding box center [395, 319] width 6 height 6
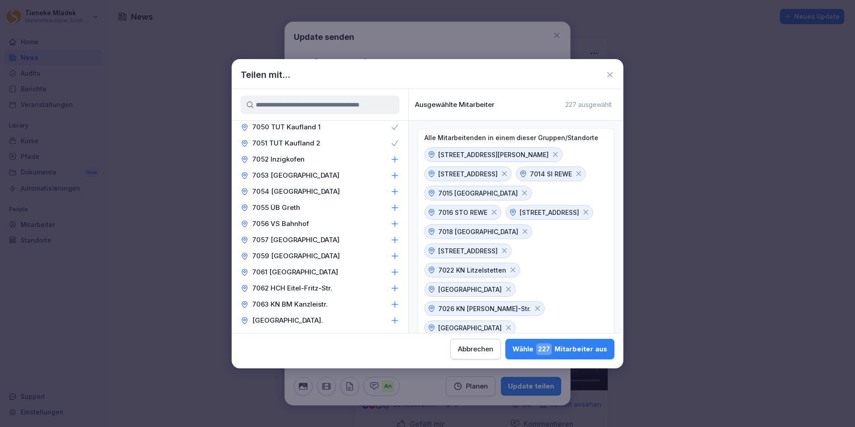
scroll to position [537, 0]
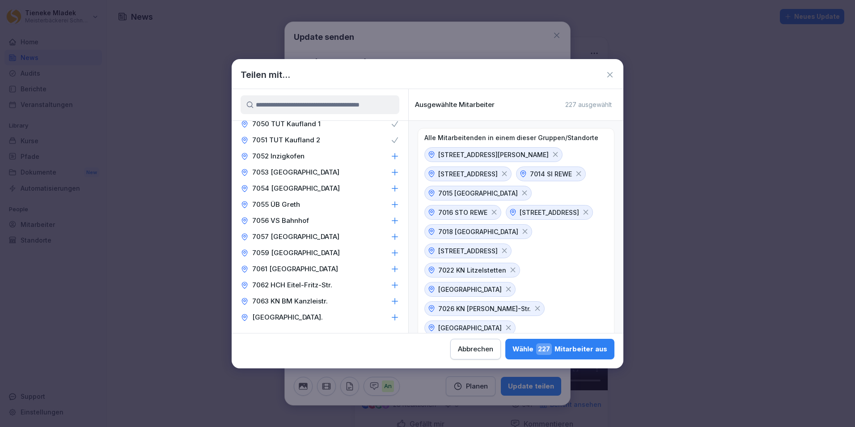
click at [391, 158] on icon at bounding box center [395, 156] width 9 height 9
click at [391, 170] on icon at bounding box center [395, 172] width 9 height 9
click at [391, 187] on icon at bounding box center [395, 188] width 9 height 9
click at [391, 203] on icon at bounding box center [395, 204] width 9 height 9
click at [392, 220] on icon at bounding box center [395, 220] width 6 height 6
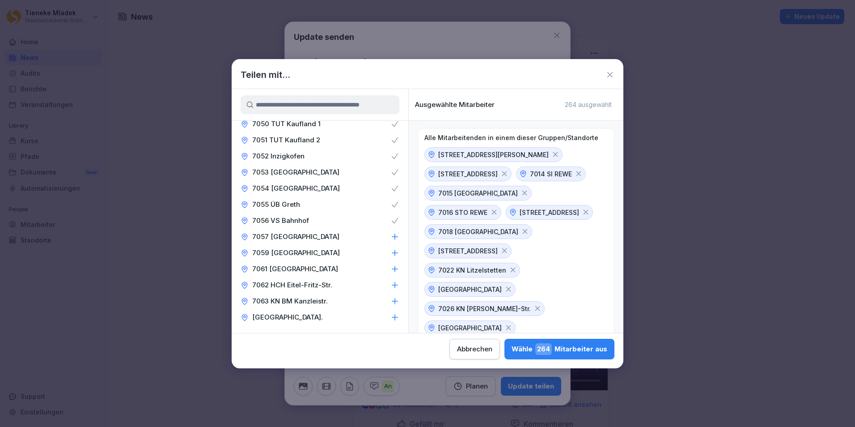
click at [392, 236] on icon at bounding box center [395, 237] width 6 height 6
click at [391, 248] on icon at bounding box center [395, 252] width 9 height 9
click at [391, 267] on icon at bounding box center [395, 268] width 9 height 9
click at [391, 280] on icon at bounding box center [395, 284] width 9 height 9
click at [391, 299] on icon at bounding box center [395, 301] width 9 height 9
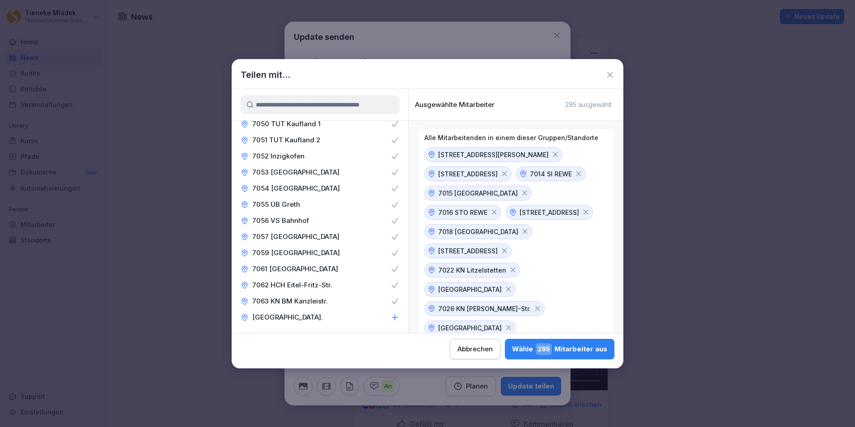
click at [392, 317] on icon at bounding box center [395, 317] width 6 height 6
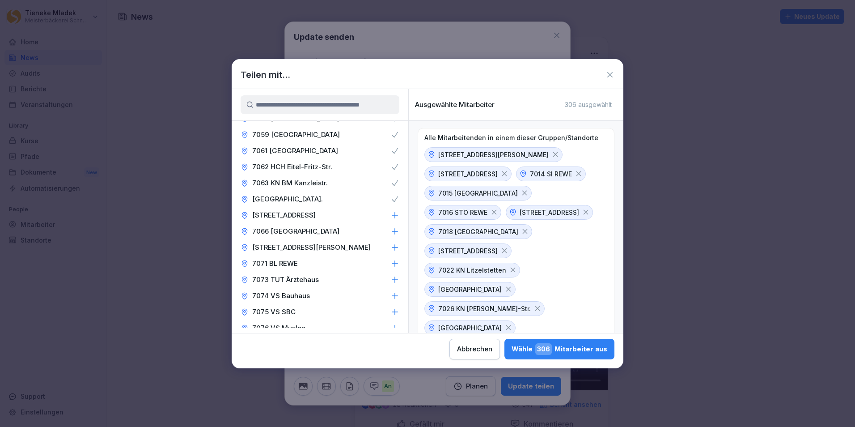
scroll to position [716, 0]
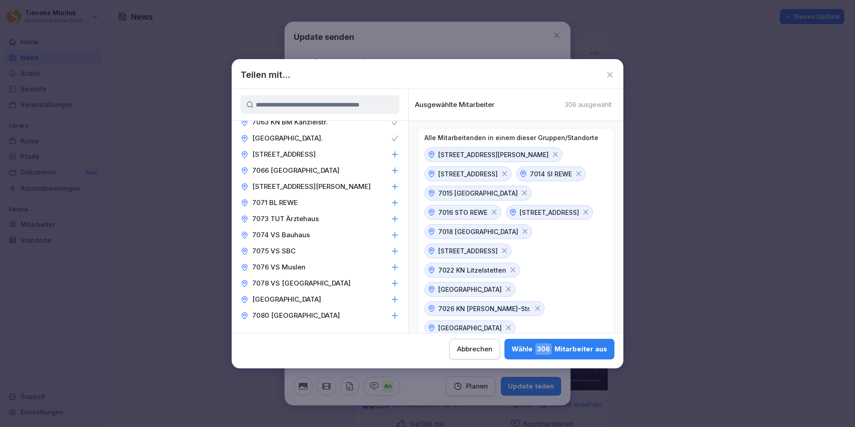
click at [391, 153] on icon at bounding box center [395, 154] width 9 height 9
click at [391, 170] on icon at bounding box center [395, 170] width 9 height 9
click at [391, 183] on icon at bounding box center [395, 186] width 9 height 9
click at [391, 314] on icon at bounding box center [395, 315] width 9 height 9
click at [392, 297] on icon at bounding box center [395, 299] width 6 height 6
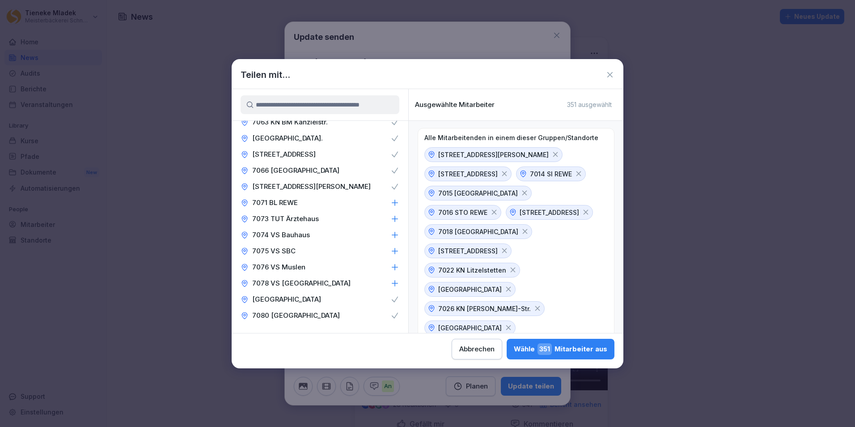
click at [392, 281] on icon at bounding box center [395, 283] width 6 height 6
click at [391, 265] on icon at bounding box center [395, 267] width 9 height 9
click at [380, 256] on div "7075 VS SBC" at bounding box center [320, 251] width 177 height 16
click at [392, 238] on icon at bounding box center [395, 235] width 6 height 6
click at [391, 216] on icon at bounding box center [395, 218] width 9 height 9
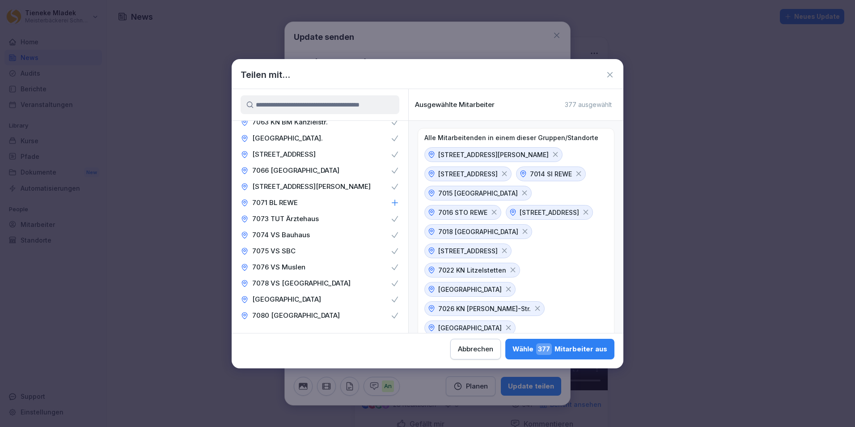
click at [391, 201] on icon at bounding box center [395, 202] width 9 height 9
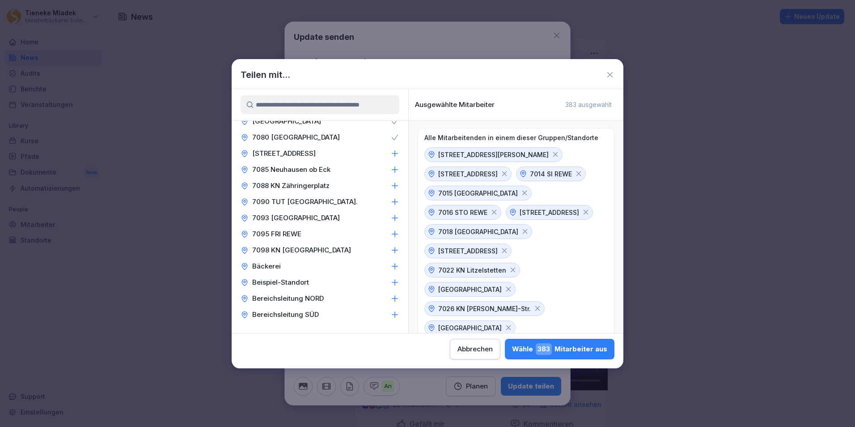
scroll to position [895, 0]
click at [391, 149] on icon at bounding box center [395, 152] width 9 height 9
click at [391, 167] on icon at bounding box center [395, 168] width 9 height 9
click at [391, 183] on icon at bounding box center [395, 184] width 9 height 9
click at [391, 196] on icon at bounding box center [395, 200] width 9 height 9
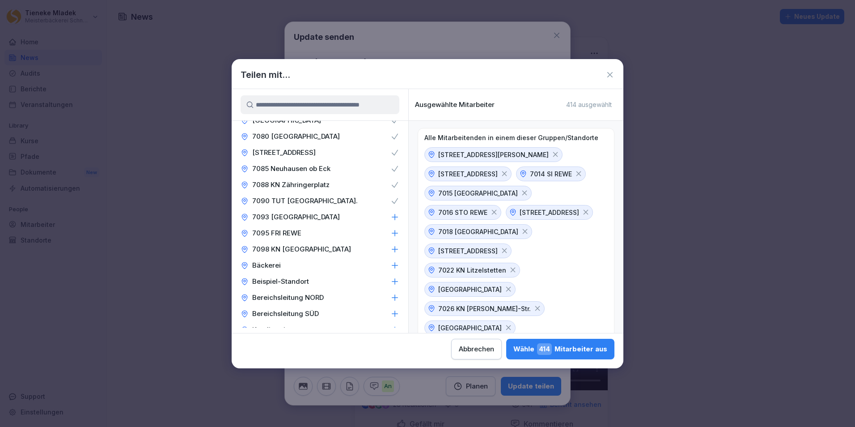
click at [391, 215] on icon at bounding box center [395, 216] width 9 height 9
click at [391, 232] on icon at bounding box center [395, 233] width 9 height 9
click at [391, 248] on icon at bounding box center [395, 249] width 9 height 9
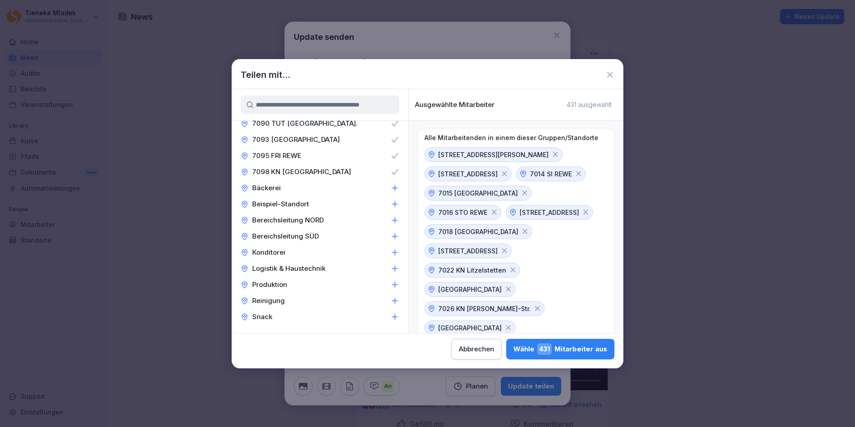
scroll to position [984, 0]
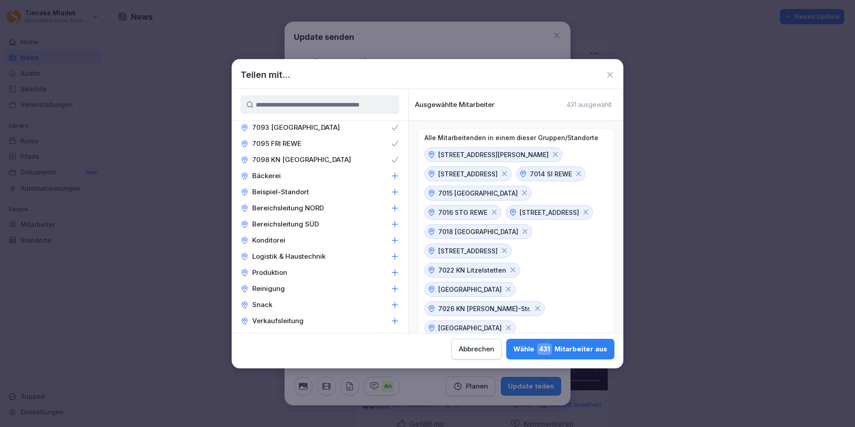
click at [392, 208] on icon at bounding box center [395, 208] width 6 height 6
click at [391, 222] on icon at bounding box center [395, 224] width 9 height 9
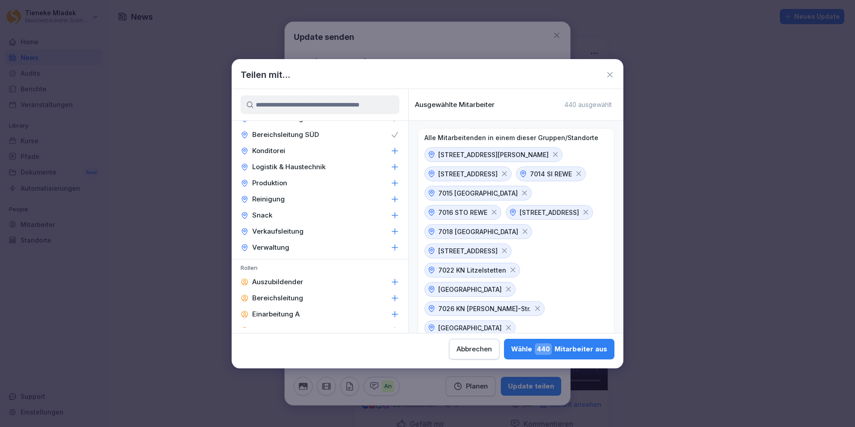
scroll to position [1118, 0]
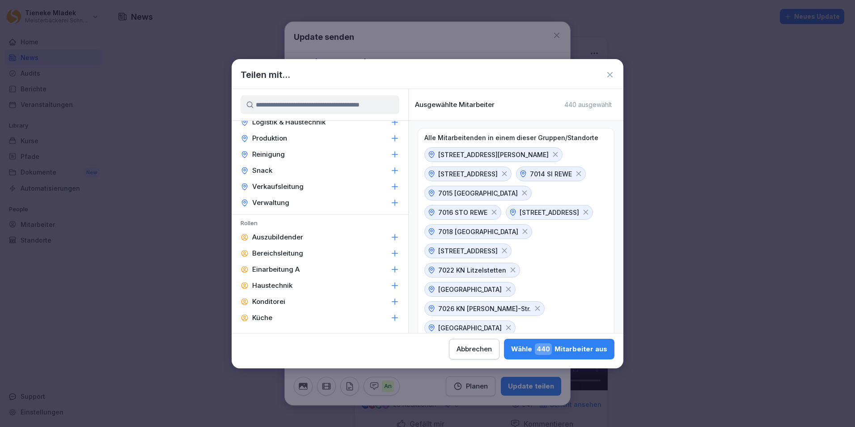
click at [392, 202] on icon at bounding box center [395, 203] width 6 height 6
click at [391, 187] on icon at bounding box center [395, 186] width 9 height 9
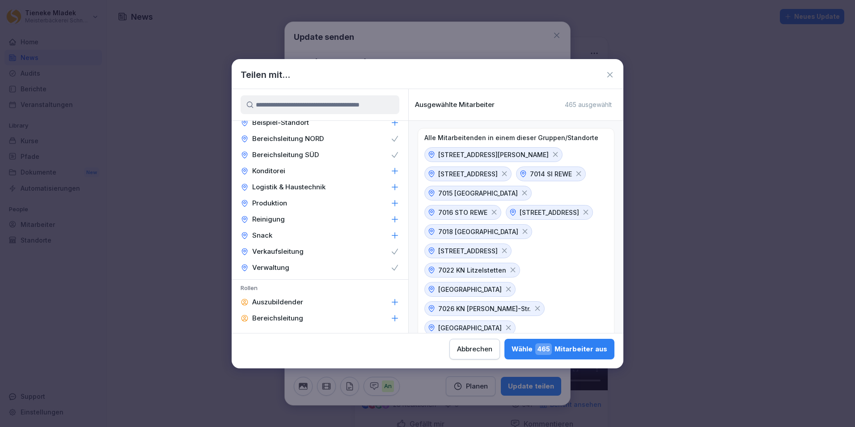
scroll to position [1142, 0]
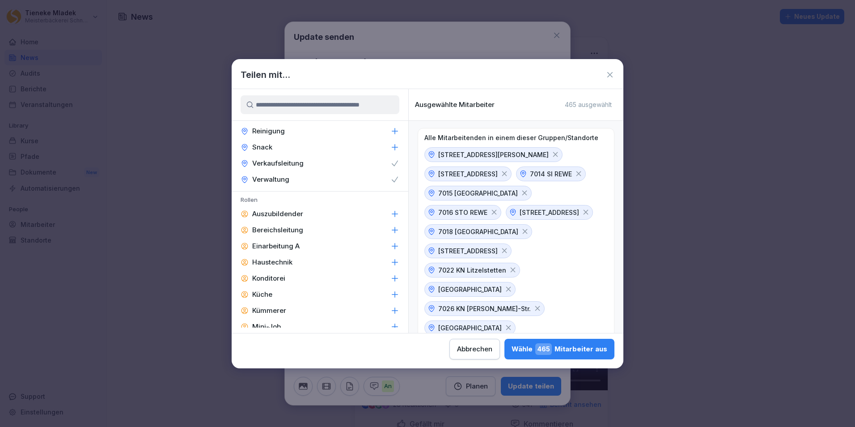
click at [562, 350] on div "Wähle 465 Mitarbeiter aus" at bounding box center [560, 349] width 96 height 12
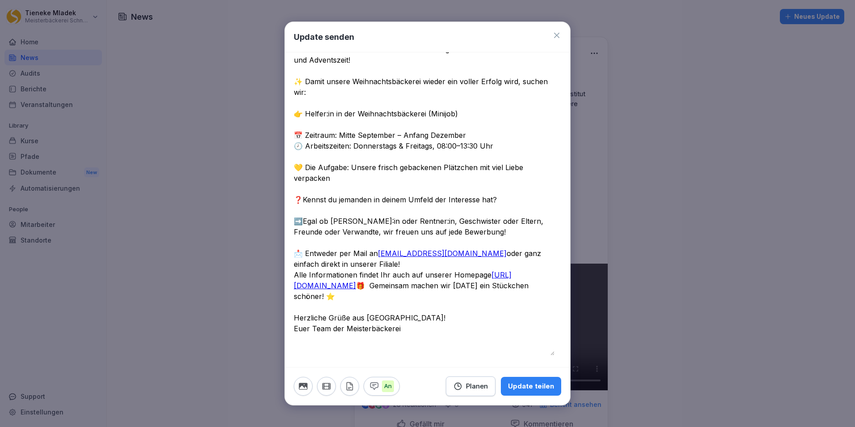
scroll to position [98, 0]
click at [447, 262] on textarea at bounding box center [424, 178] width 261 height 354
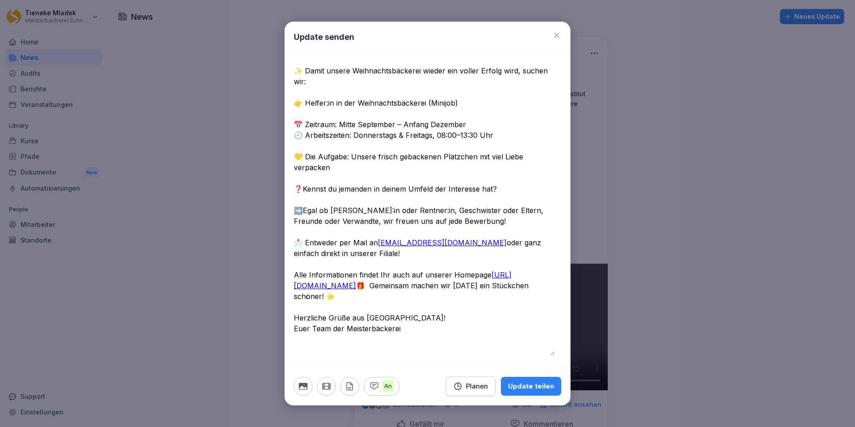
scroll to position [109, 0]
type textarea "**********"
click at [526, 386] on div "Update teilen" at bounding box center [531, 386] width 46 height 10
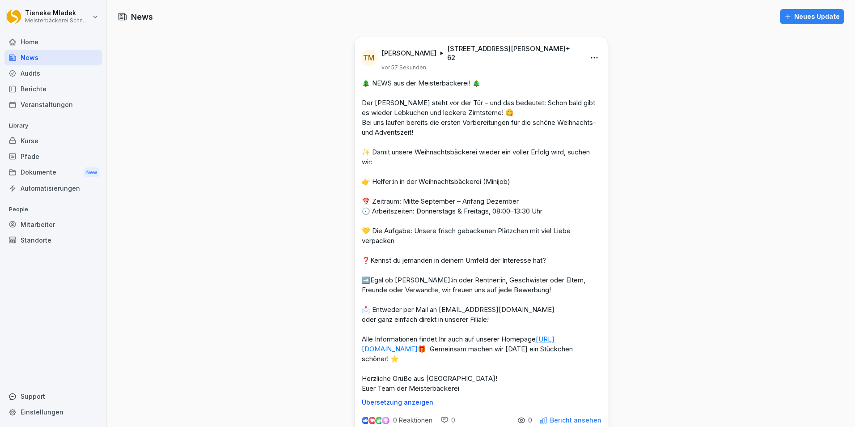
click at [549, 313] on p "🎄 NEWS aus der Meisterbäckerei! 🎄 Der Herbst steht vor der Tür – und das bedeut…" at bounding box center [481, 235] width 239 height 315
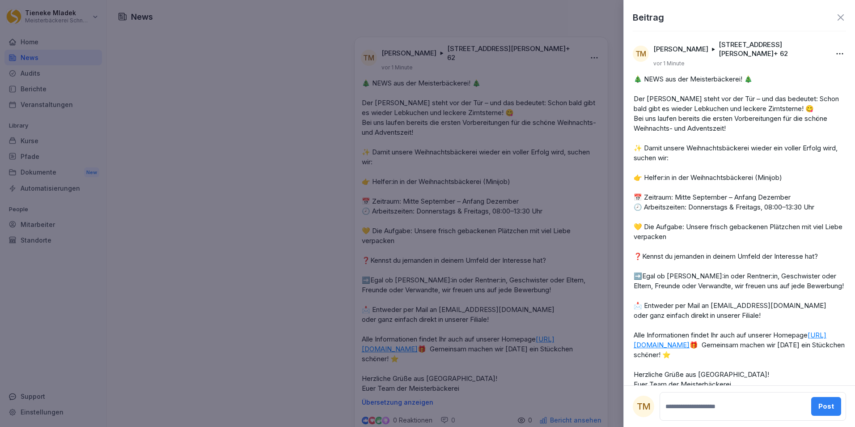
click at [548, 309] on div at bounding box center [427, 213] width 855 height 427
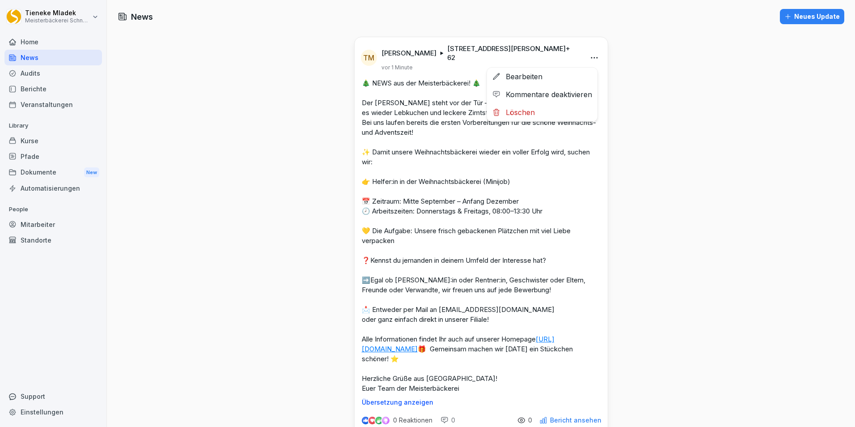
click at [593, 54] on html "Tieneke Mladek Meisterbäckerei Schneckenburger Home News Audits Berichte Verans…" at bounding box center [427, 213] width 855 height 427
click at [529, 74] on div "Bearbeiten" at bounding box center [542, 77] width 110 height 18
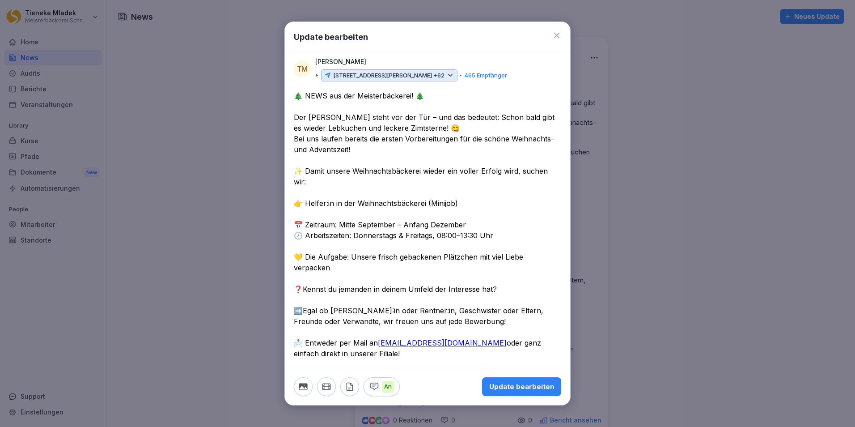
scroll to position [131, 0]
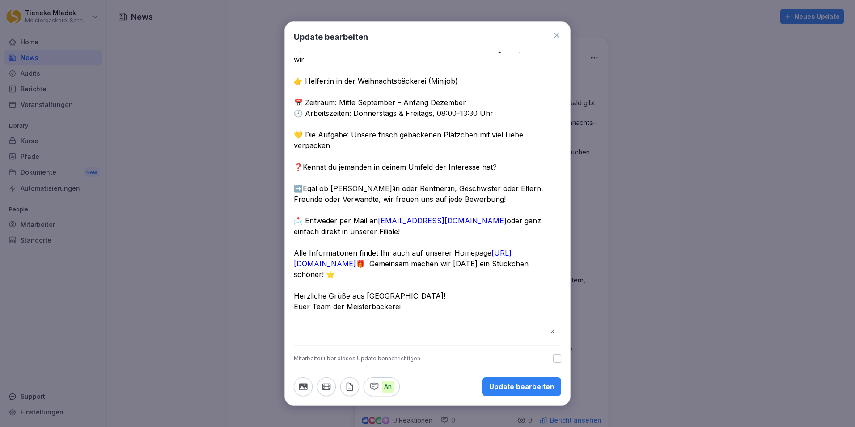
click at [554, 36] on icon at bounding box center [556, 35] width 5 height 5
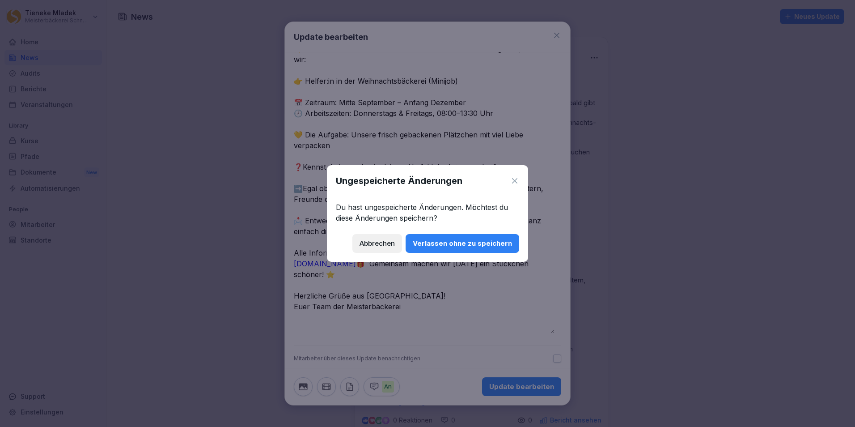
click at [448, 248] on div "Verlassen ohne zu speichern" at bounding box center [462, 243] width 99 height 10
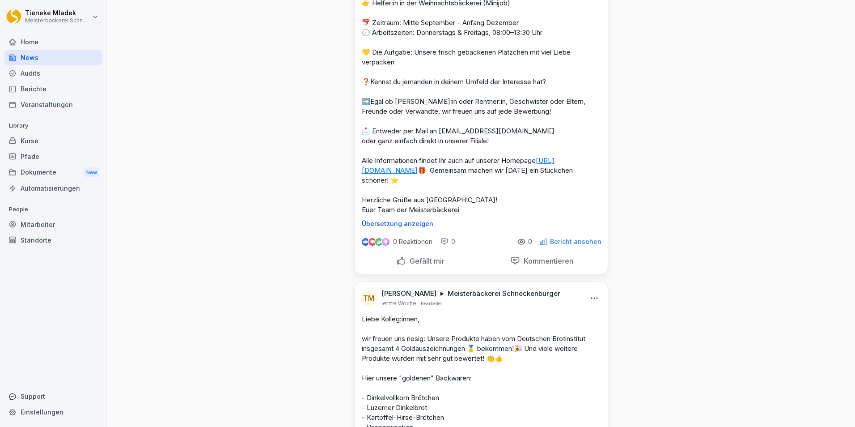
scroll to position [179, 0]
click at [408, 227] on p "Übersetzung anzeigen" at bounding box center [481, 223] width 239 height 7
click at [393, 227] on p "Original anzeigen" at bounding box center [481, 223] width 239 height 7
click at [393, 227] on p "Übersetzung anzeigen" at bounding box center [481, 223] width 239 height 7
click at [393, 227] on p "Original anzeigen" at bounding box center [481, 223] width 239 height 7
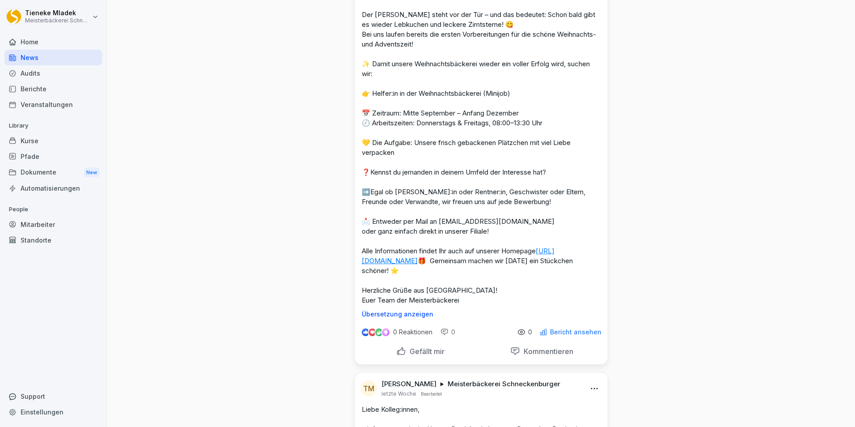
scroll to position [0, 0]
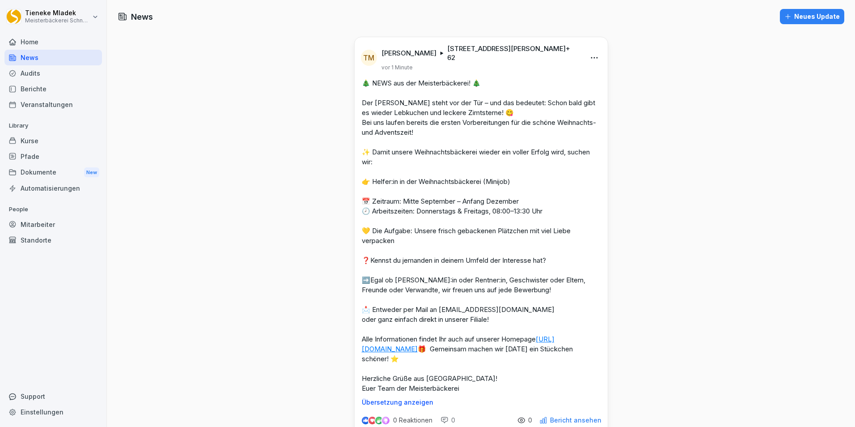
click at [594, 58] on html "Tieneke Mladek Meisterbäckerei Schneckenburger Home News Audits Berichte Verans…" at bounding box center [427, 213] width 855 height 427
click at [752, 100] on html "Tieneke Mladek Meisterbäckerei Schneckenburger Home News Audits Berichte Verans…" at bounding box center [427, 213] width 855 height 427
click at [595, 56] on html "Tieneke Mladek Meisterbäckerei Schneckenburger Home News Audits Berichte Verans…" at bounding box center [427, 213] width 855 height 427
click at [546, 78] on div "Bearbeiten" at bounding box center [542, 77] width 110 height 18
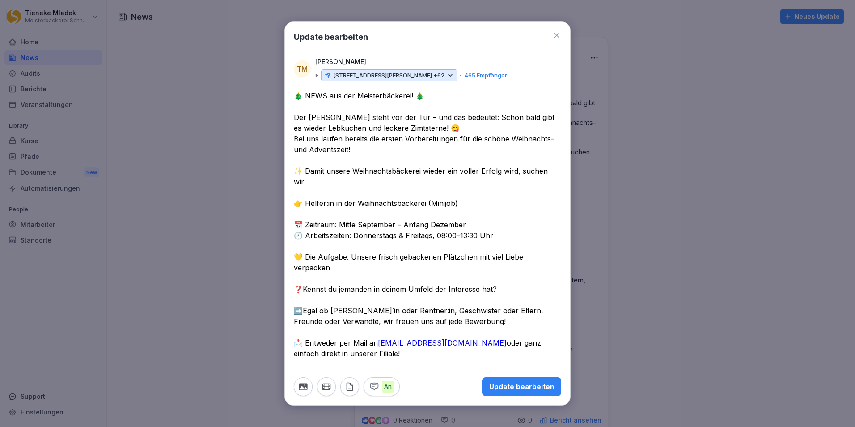
click at [552, 32] on icon at bounding box center [556, 35] width 9 height 9
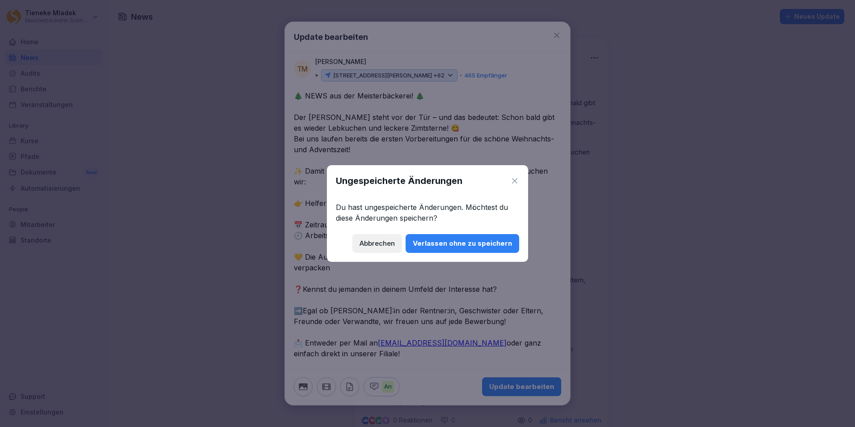
click at [471, 245] on div "Verlassen ohne zu speichern" at bounding box center [462, 243] width 99 height 10
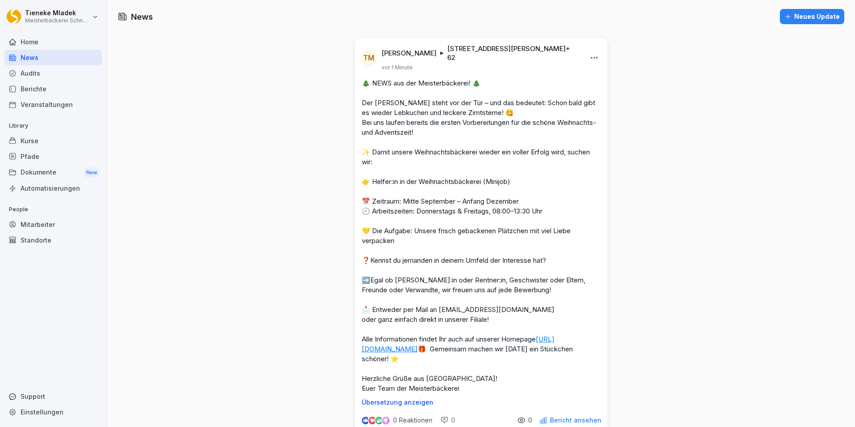
click at [51, 89] on div "Berichte" at bounding box center [53, 89] width 98 height 16
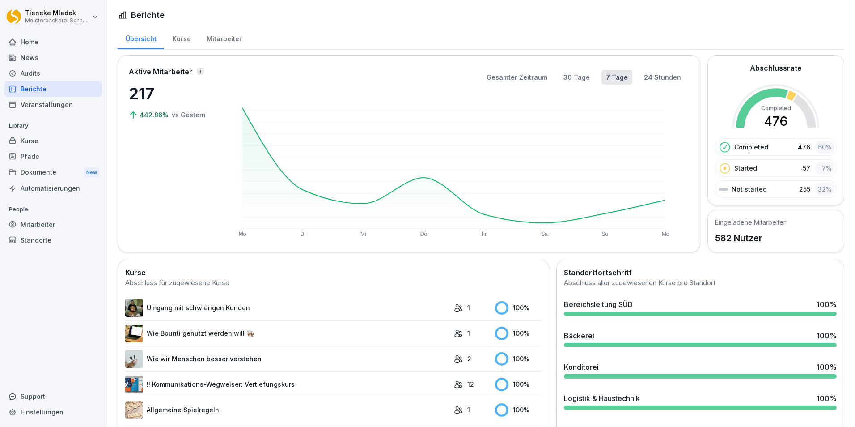
click at [37, 59] on div "News" at bounding box center [53, 58] width 98 height 16
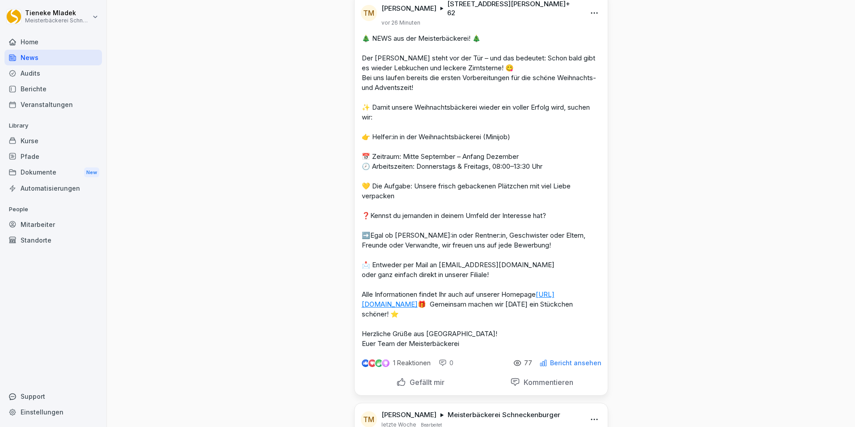
scroll to position [134, 0]
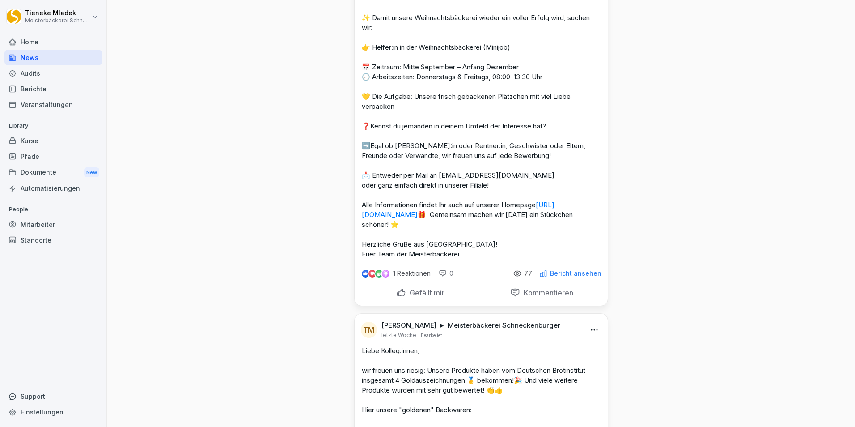
click at [563, 277] on p "Bericht ansehen" at bounding box center [575, 273] width 51 height 7
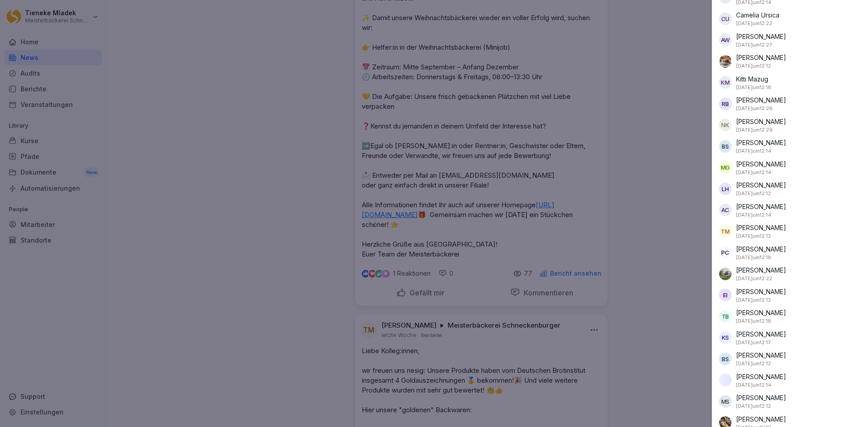
scroll to position [1364, 0]
click at [701, 212] on div at bounding box center [427, 213] width 855 height 427
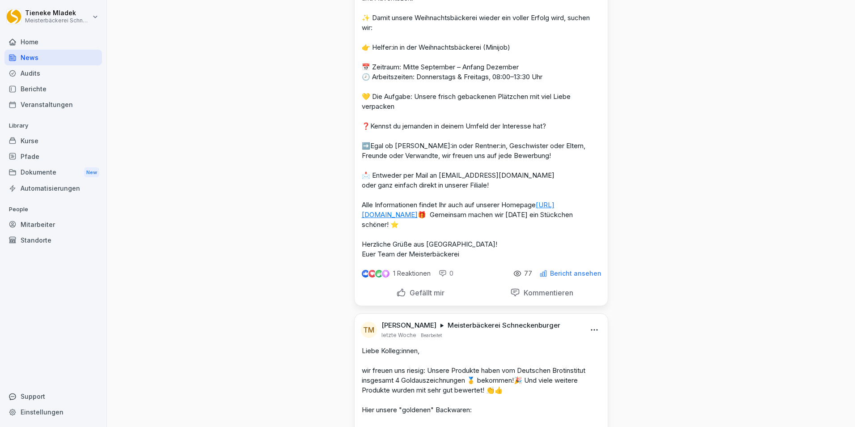
click at [578, 277] on p "Bericht ansehen" at bounding box center [575, 273] width 51 height 7
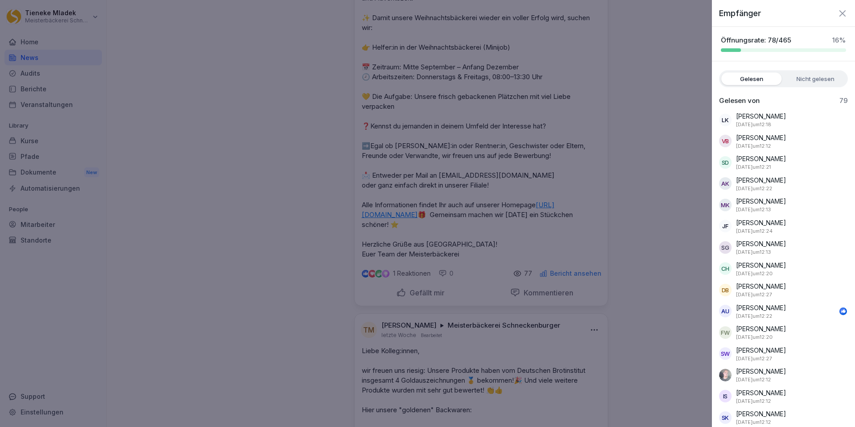
click at [327, 116] on div at bounding box center [427, 213] width 855 height 427
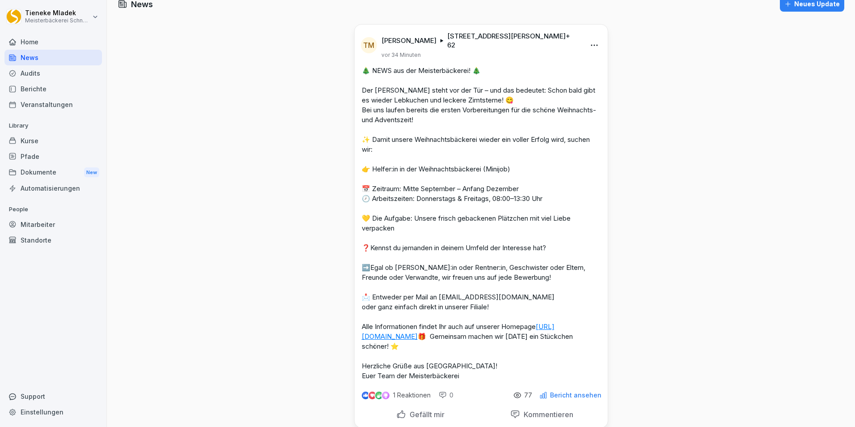
scroll to position [0, 0]
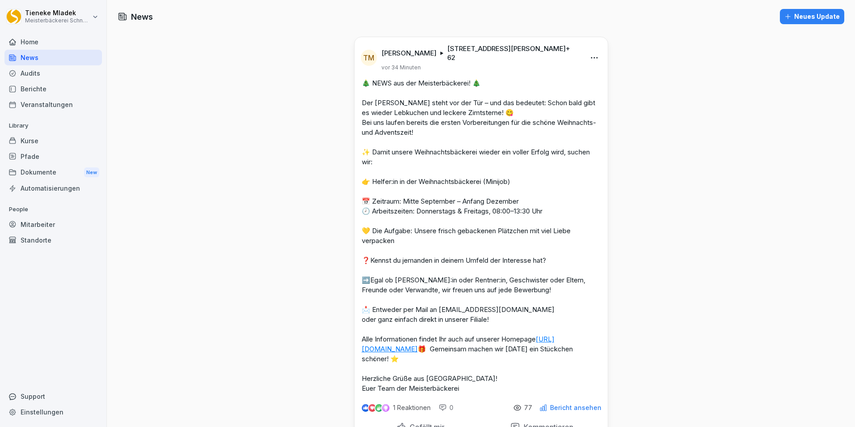
click at [44, 89] on div "Berichte" at bounding box center [53, 89] width 98 height 16
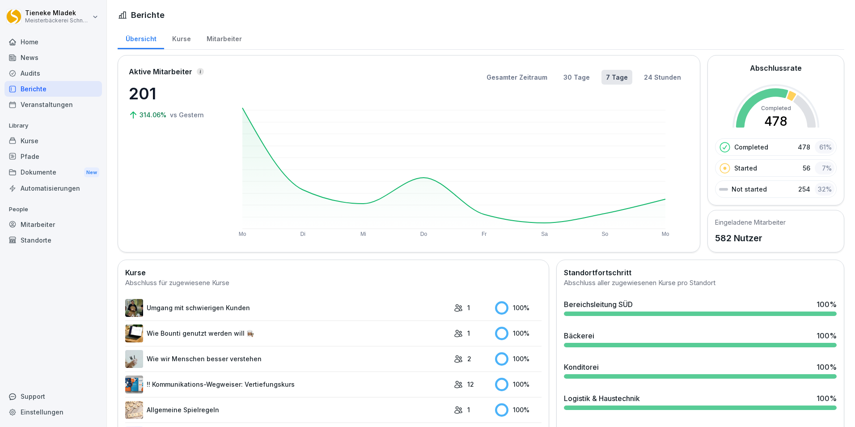
click at [38, 54] on div "News" at bounding box center [53, 58] width 98 height 16
